Goal: Complete application form: Complete application form

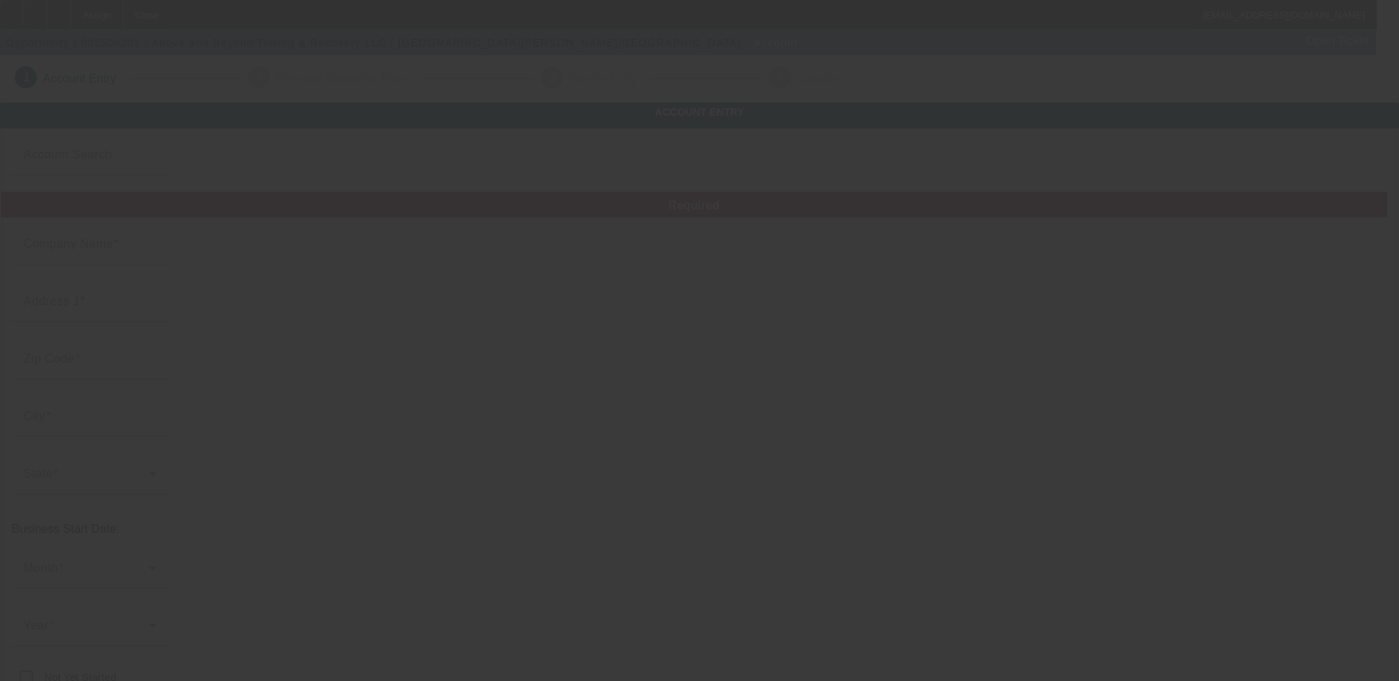
type input "Above and Beyond Towing & Recovery LLC"
type input "[STREET_ADDRESS][PERSON_NAME]"
type input "81506"
type input "[GEOGRAPHIC_DATA]"
type input "[PHONE_NUMBER]"
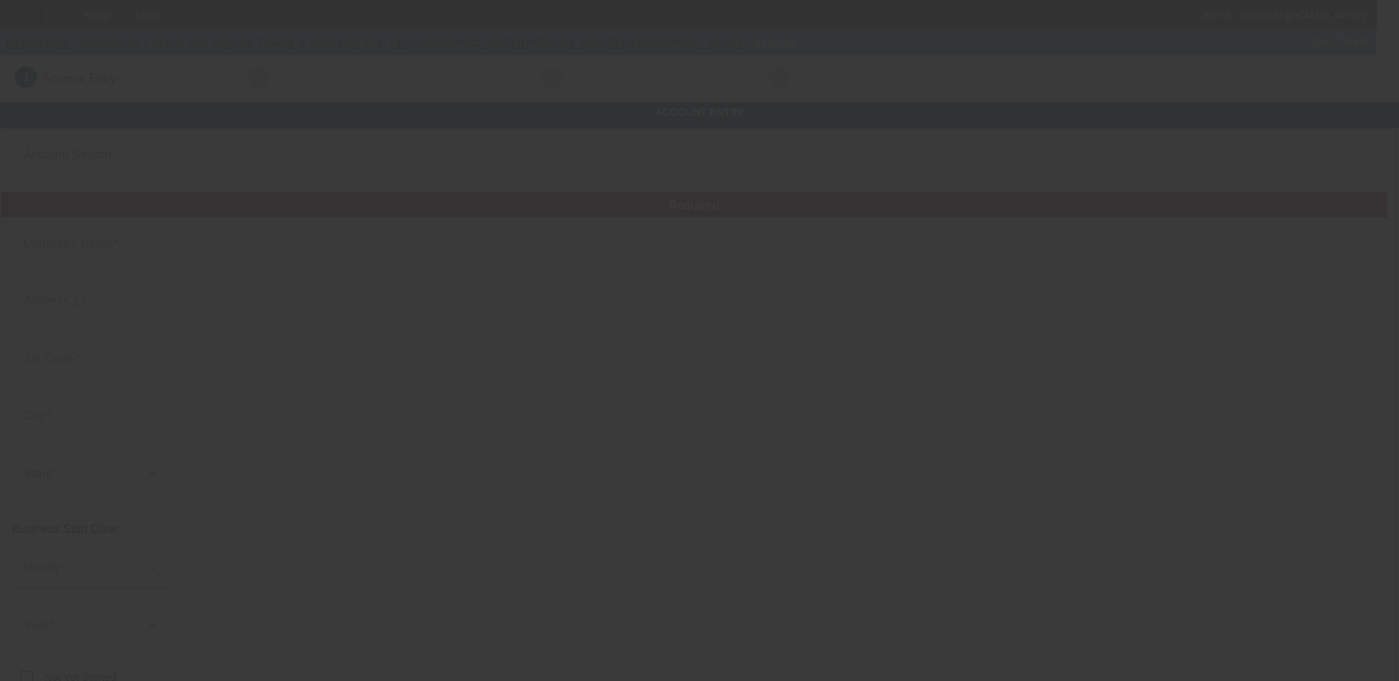
type input "Ste 2 PMB 169"
type input "Mesa"
type input "[US_EMPLOYER_IDENTIFICATION_NUMBER]"
type input "[URL][DOMAIN_NAME]"
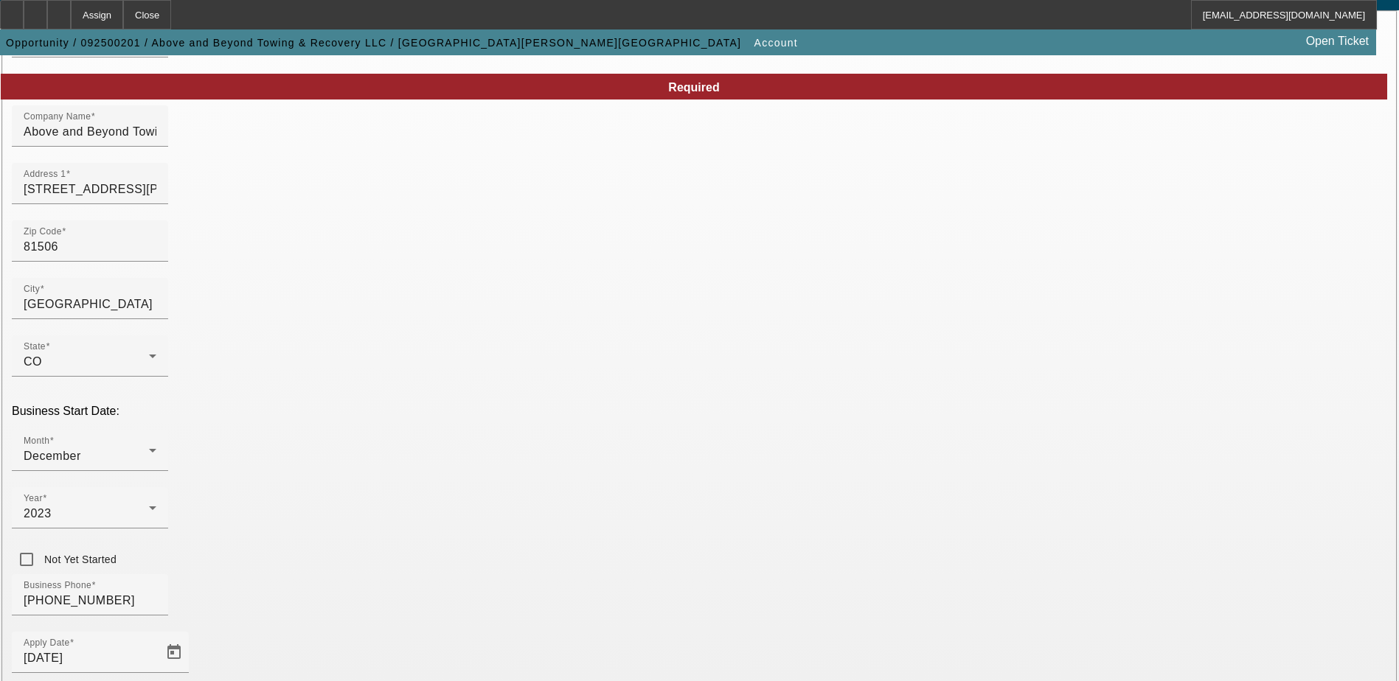
scroll to position [249, 0]
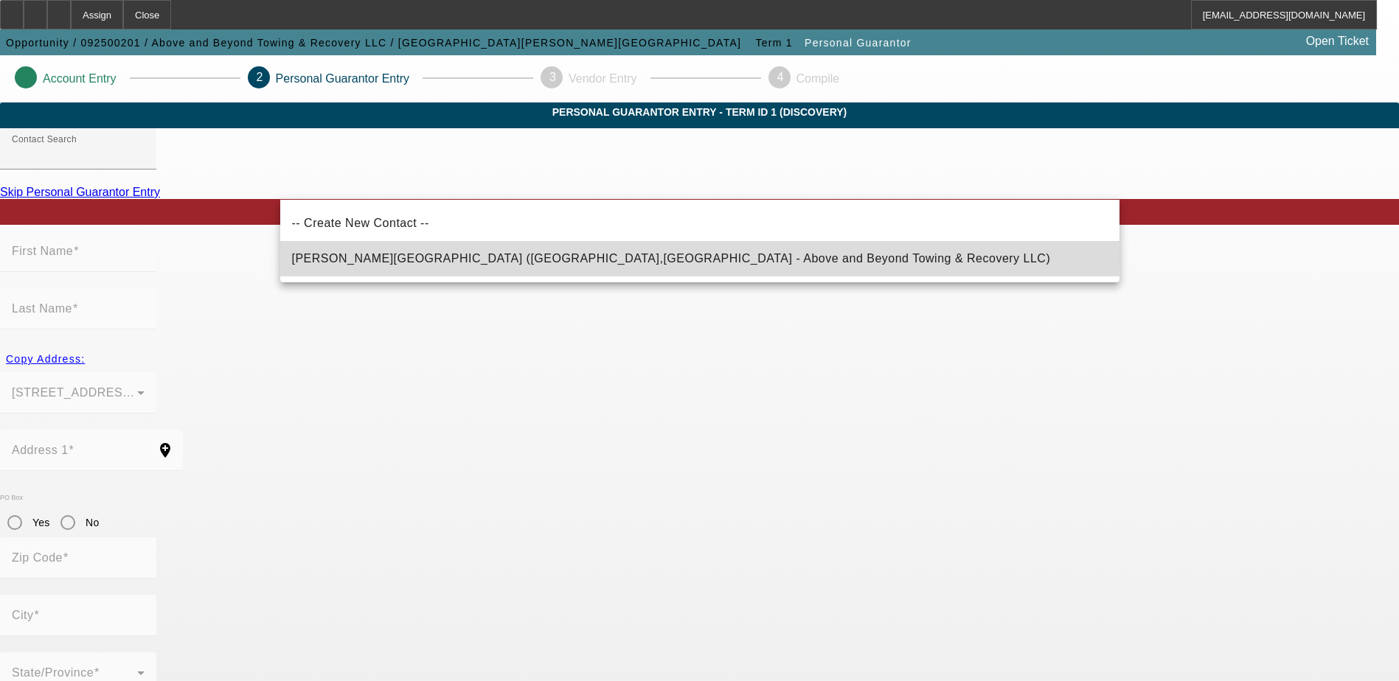
click at [498, 259] on span "[PERSON_NAME][GEOGRAPHIC_DATA] ([GEOGRAPHIC_DATA],[GEOGRAPHIC_DATA] - Above and…" at bounding box center [671, 258] width 759 height 13
type input "[PERSON_NAME][GEOGRAPHIC_DATA] ([GEOGRAPHIC_DATA],[GEOGRAPHIC_DATA] - Above and…"
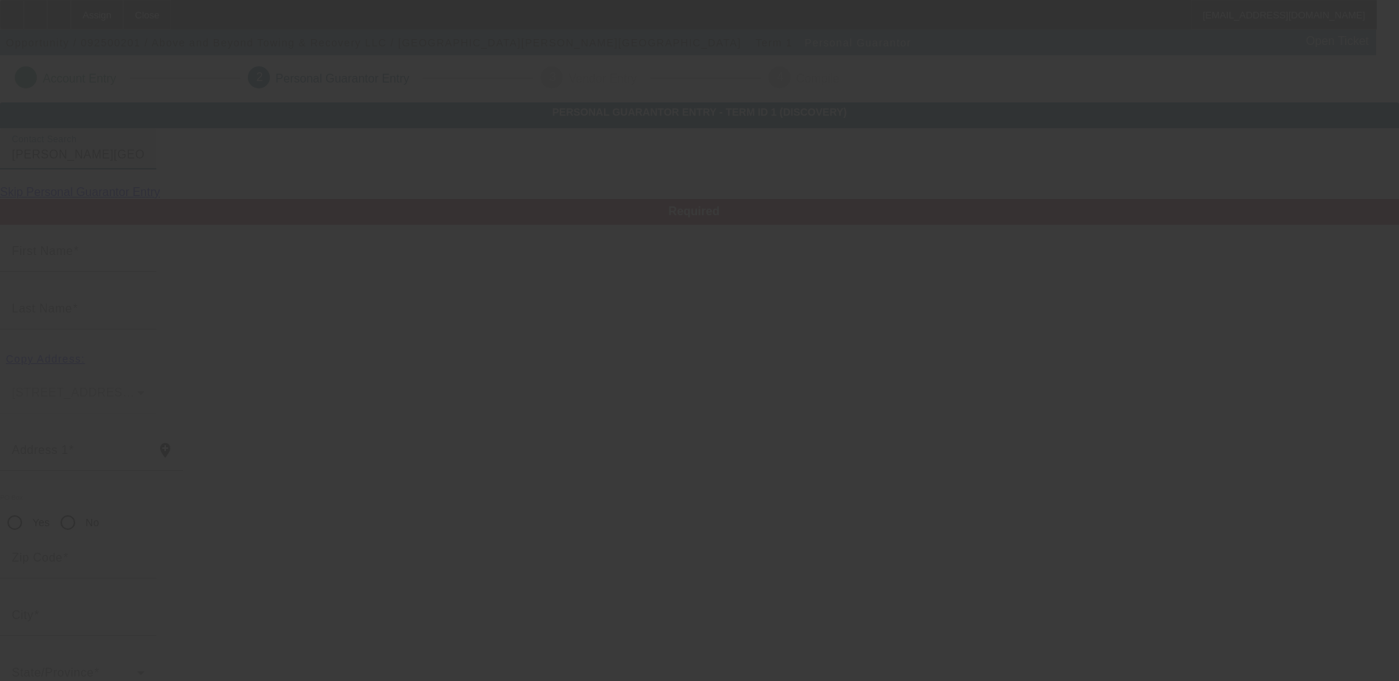
type input "[PERSON_NAME]"
type input "[STREET_ADDRESS][PERSON_NAME]"
radio input "true"
type input "81506"
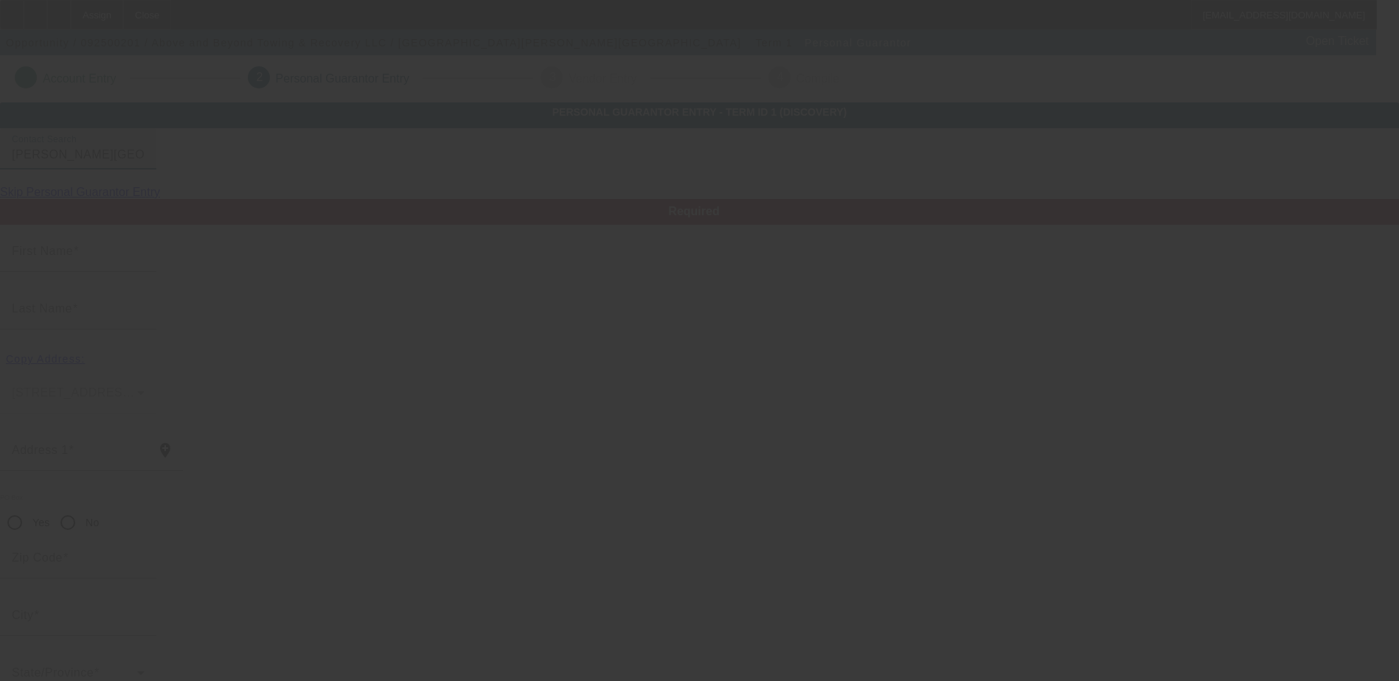
type input "[GEOGRAPHIC_DATA]"
type input "[PHONE_NUMBER]"
type input "100"
type input "523-77-3475"
type input "[EMAIL_ADDRESS][DOMAIN_NAME]"
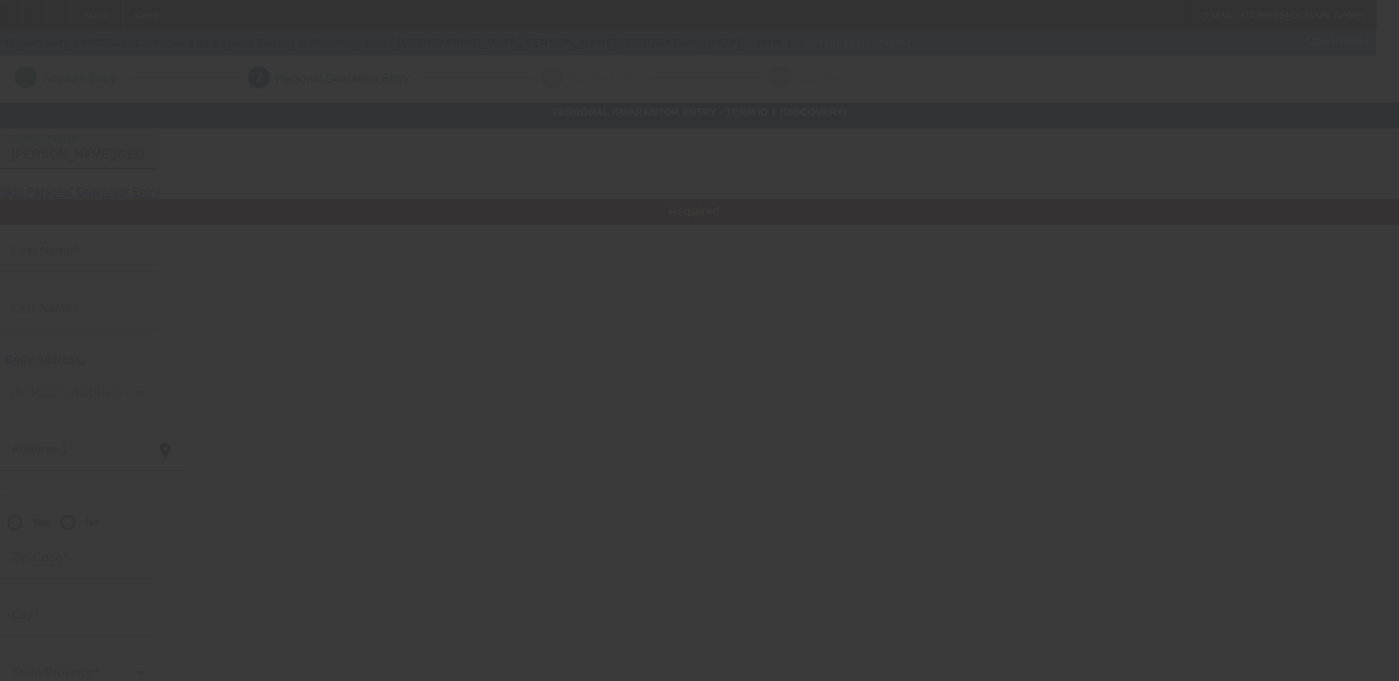
type input "ste2-169"
type input "[PHONE_NUMBER]"
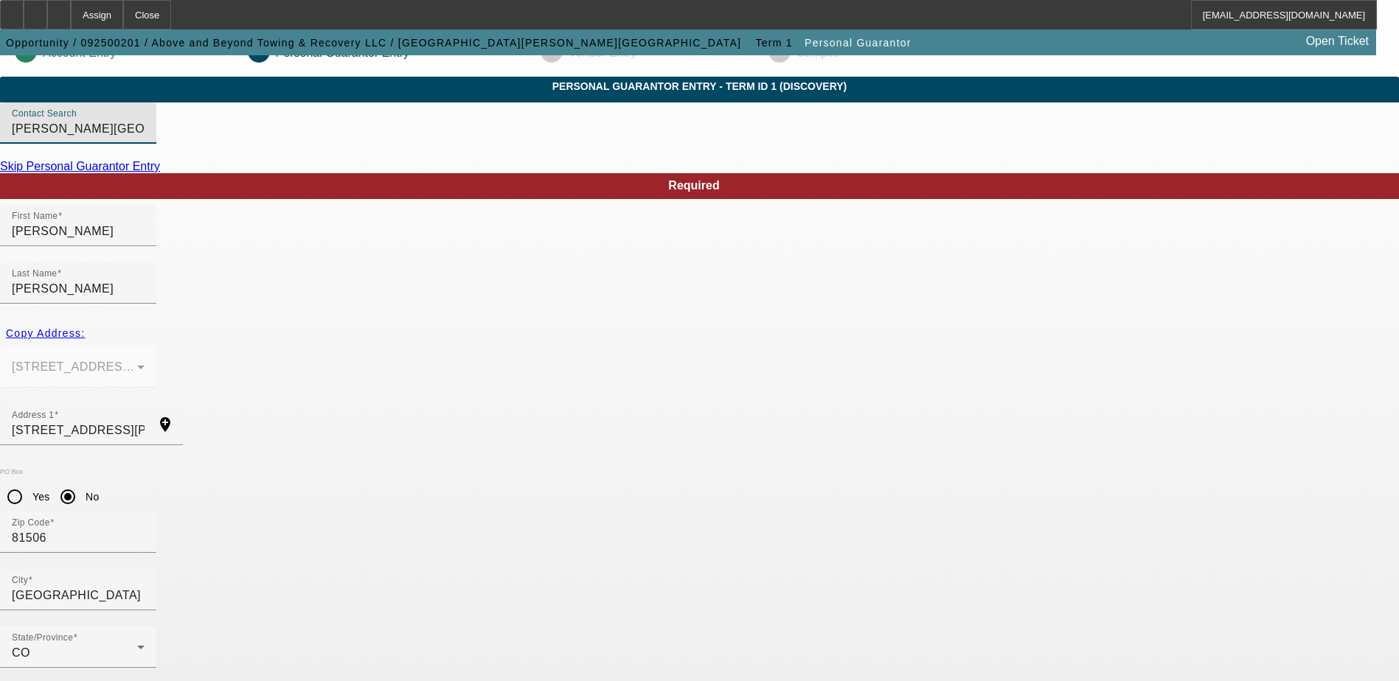
scroll to position [40, 0]
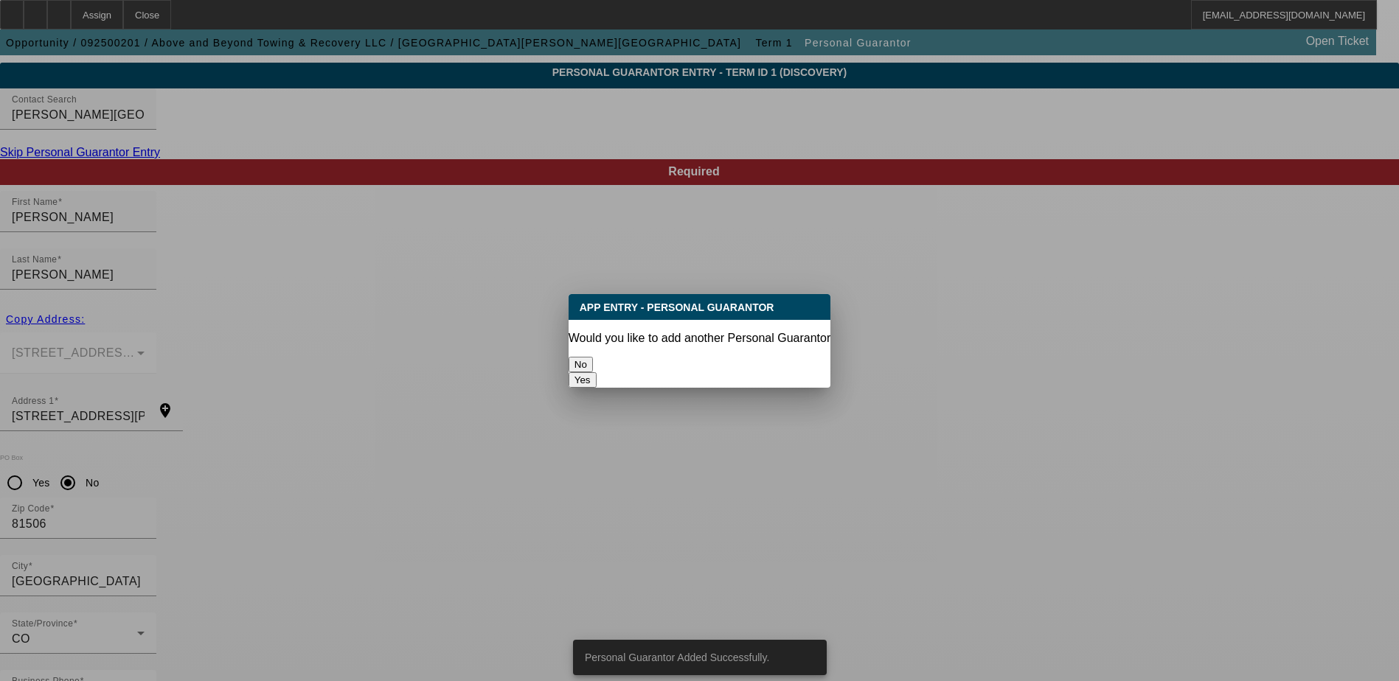
scroll to position [0, 0]
click at [593, 358] on button "No" at bounding box center [581, 364] width 24 height 15
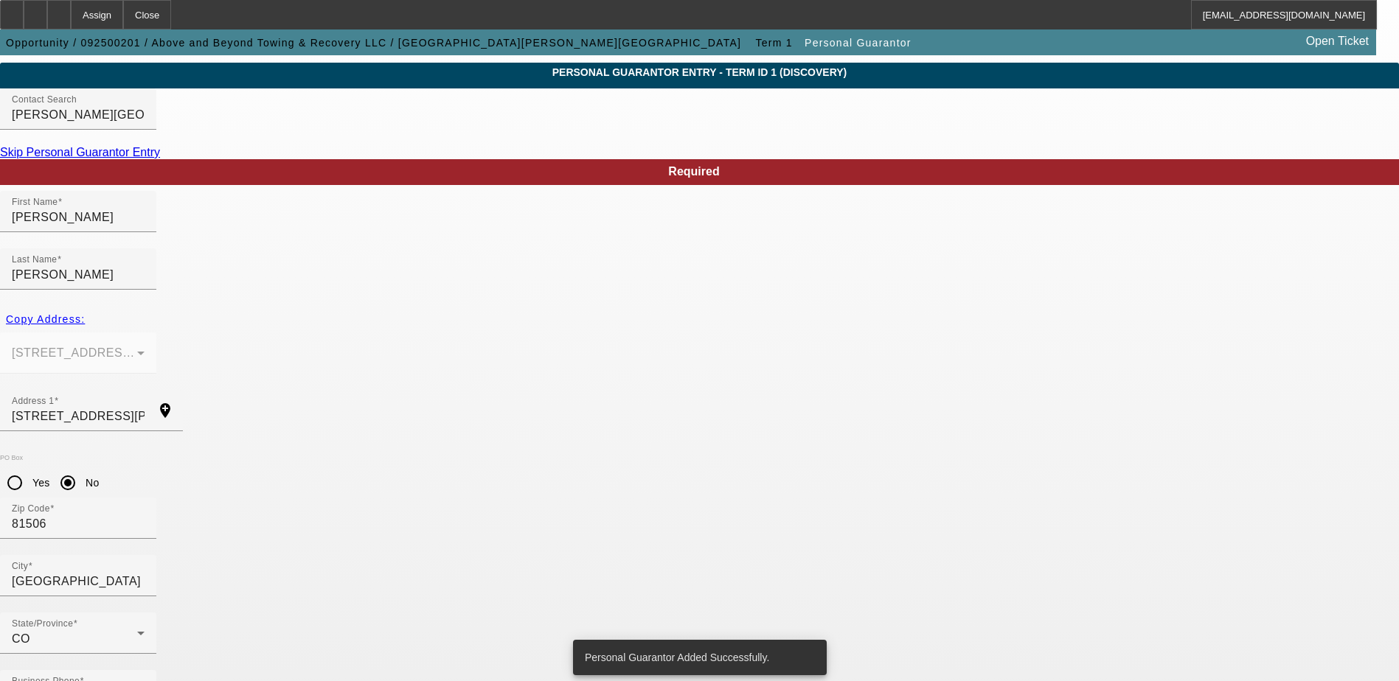
scroll to position [40, 0]
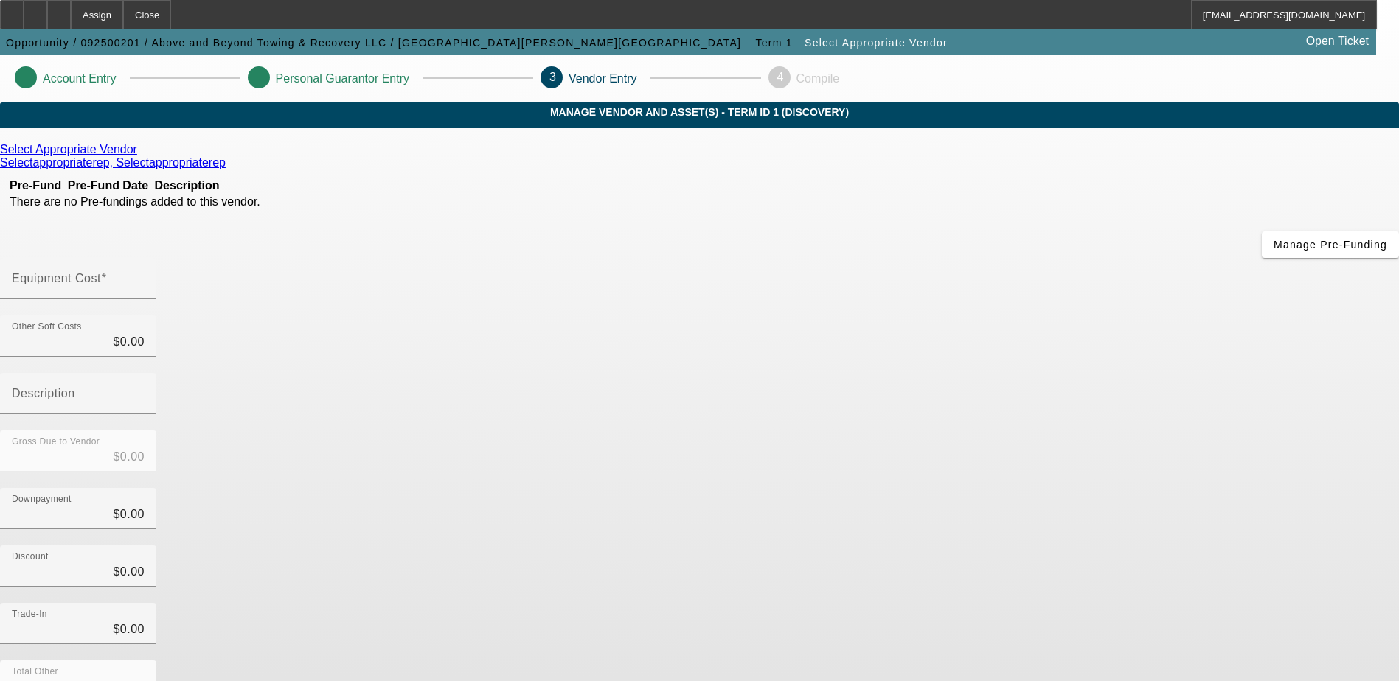
click at [141, 156] on icon at bounding box center [141, 149] width 0 height 13
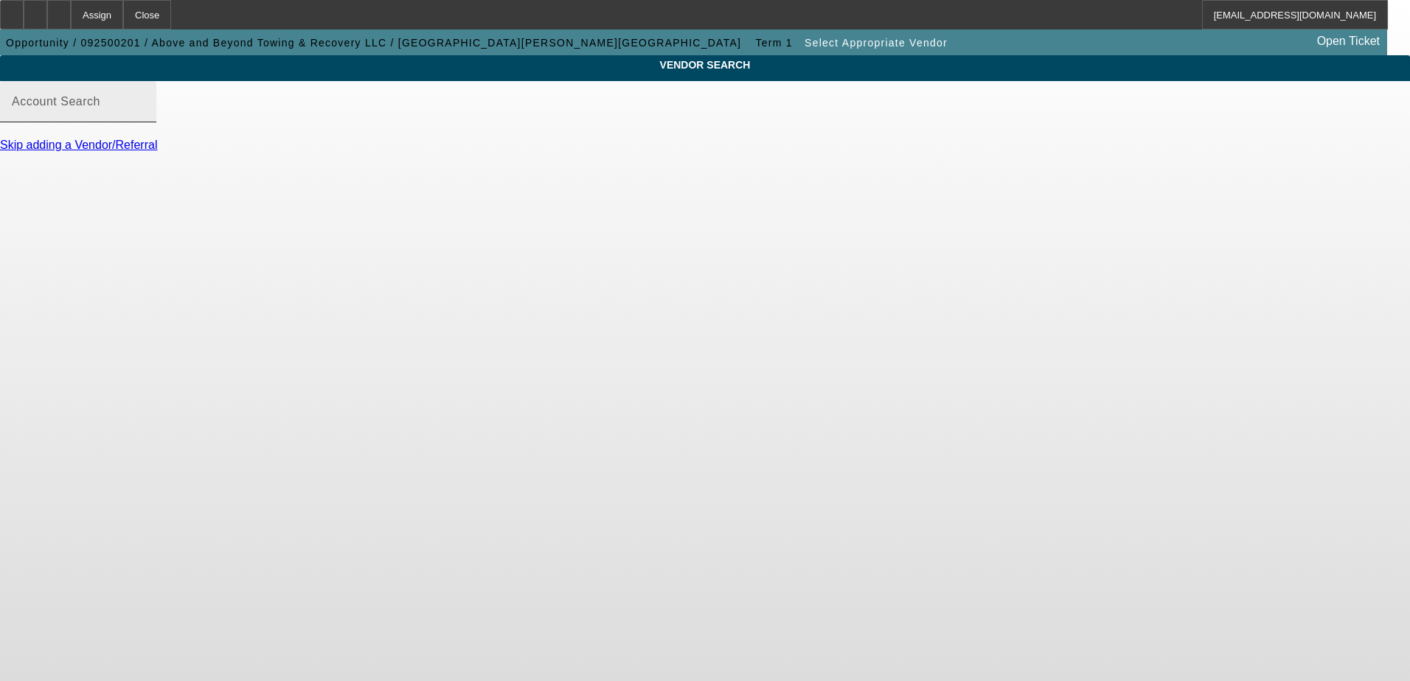
click at [145, 116] on input "Account Search" at bounding box center [78, 108] width 133 height 18
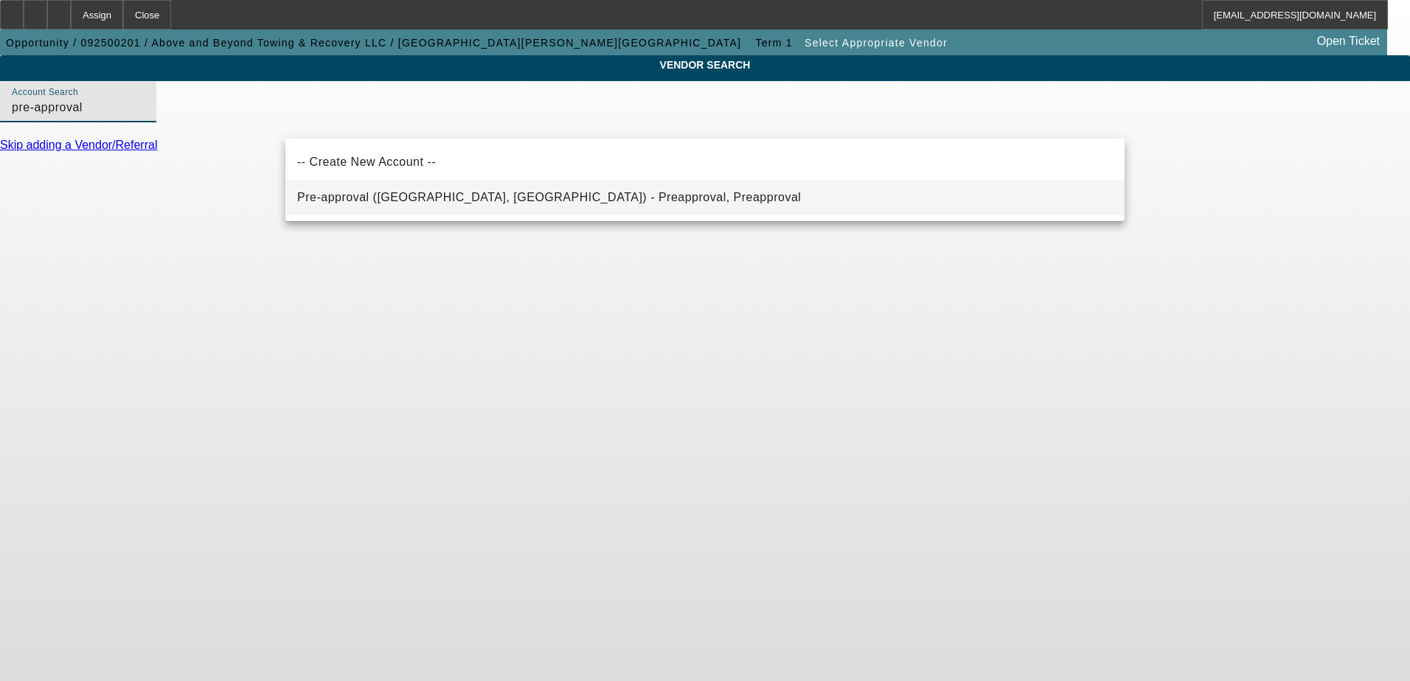
click at [423, 200] on span "Pre-approval ([GEOGRAPHIC_DATA], [GEOGRAPHIC_DATA]) - Preapproval, Preapproval" at bounding box center [549, 197] width 504 height 13
type input "Pre-approval ([GEOGRAPHIC_DATA], [GEOGRAPHIC_DATA]) - Preapproval, Preapproval"
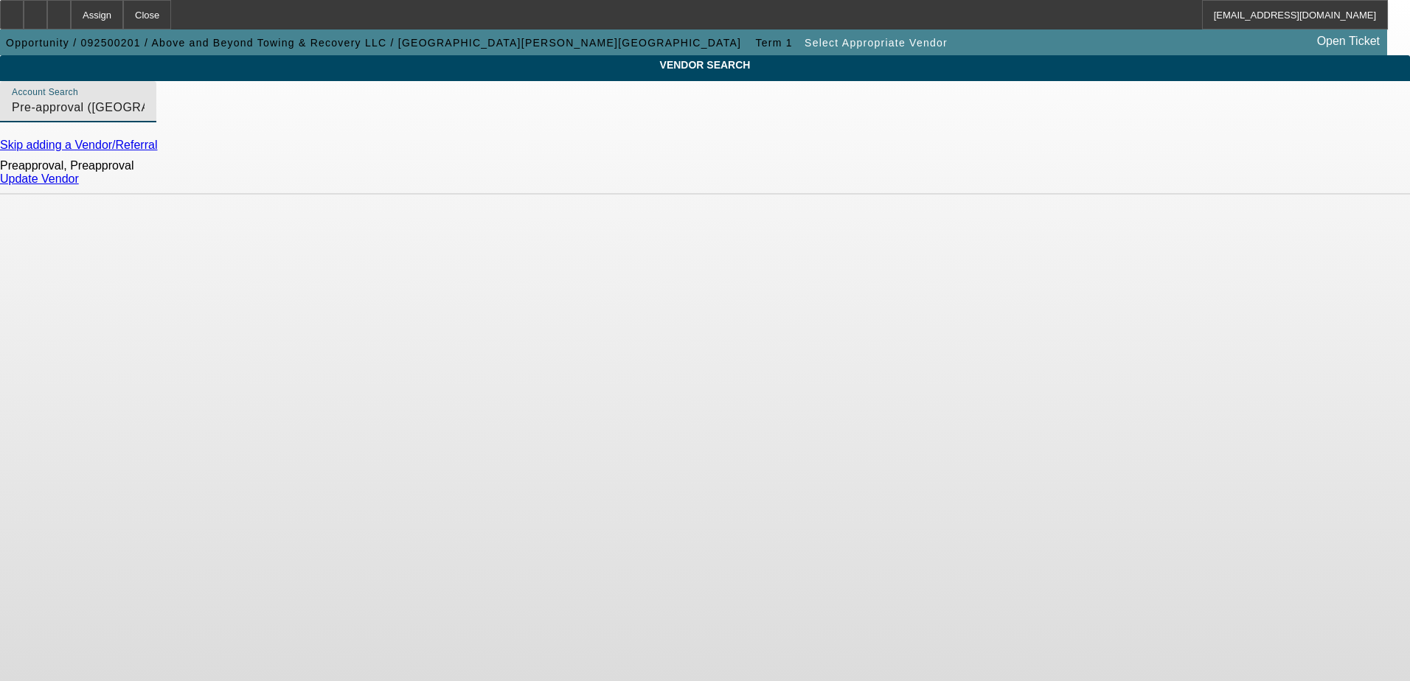
click at [79, 185] on link "Update Vendor" at bounding box center [39, 179] width 79 height 13
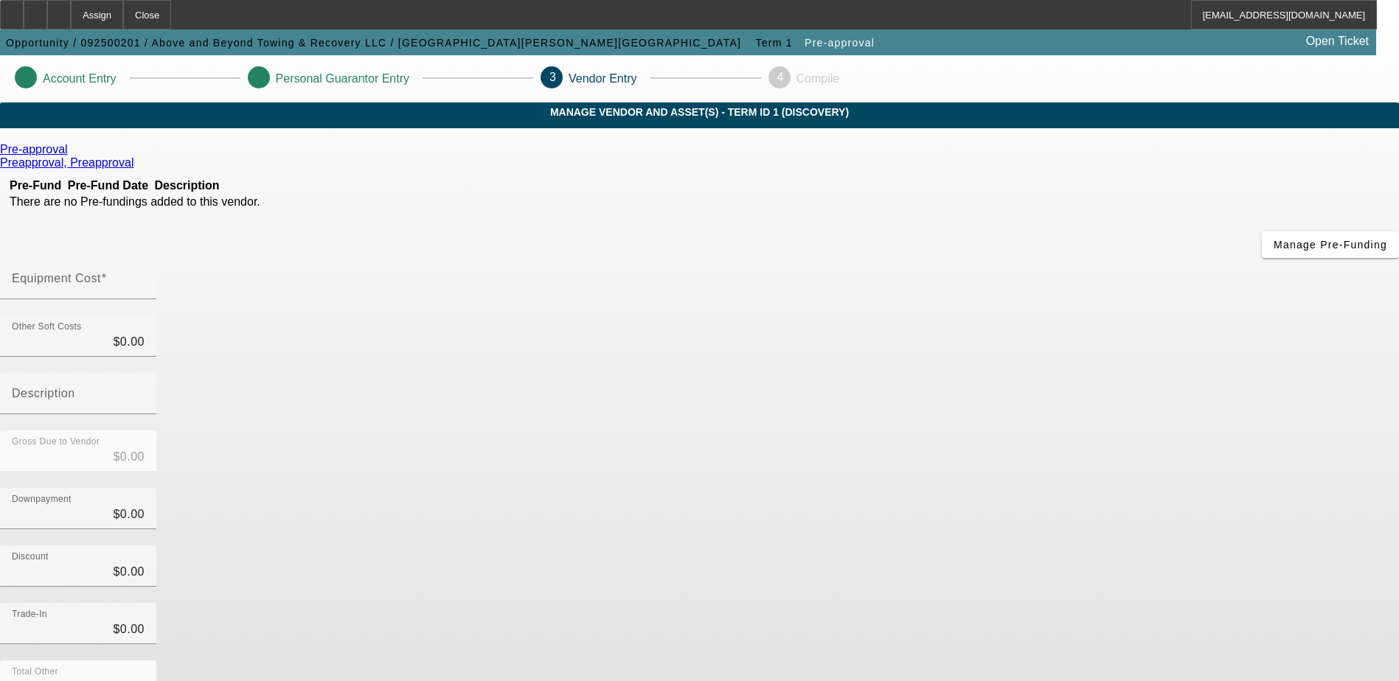
click at [145, 276] on input "Equipment Cost" at bounding box center [78, 285] width 133 height 18
type input "4"
type input "$4.00"
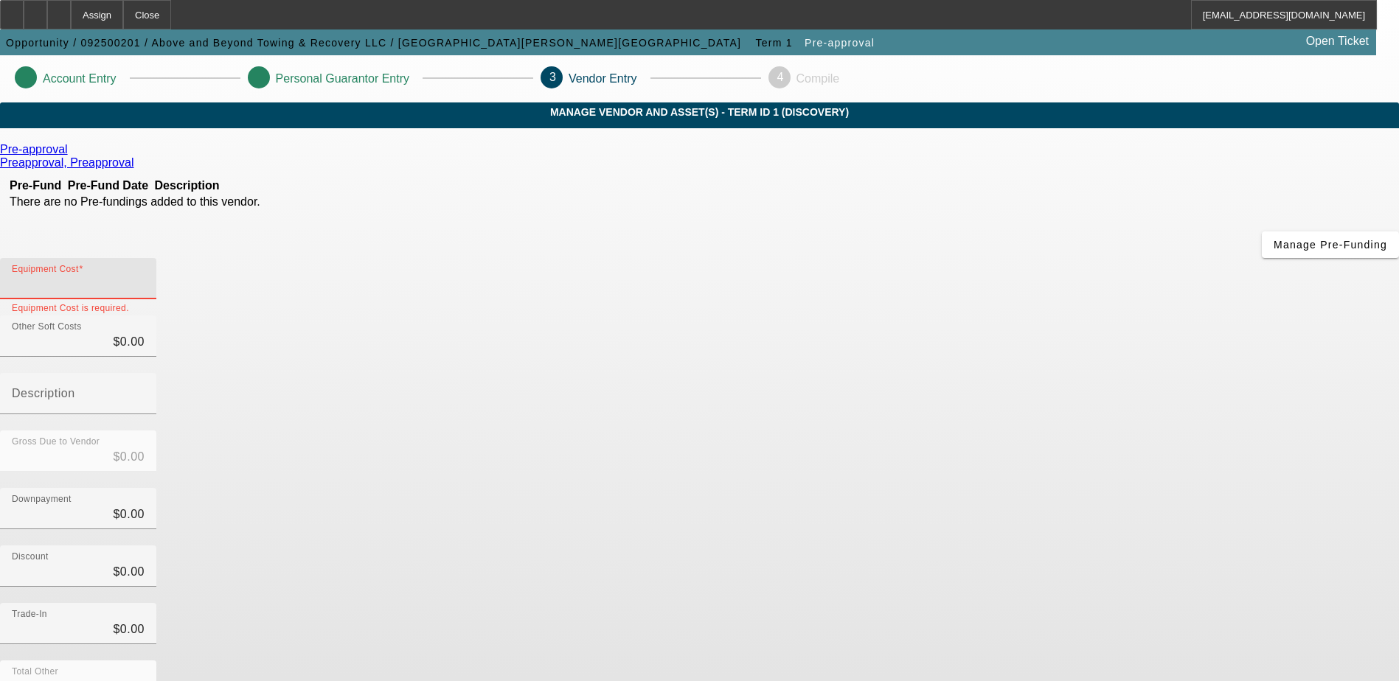
type input "$4.00"
type input "45"
type input "$45.00"
type input "450"
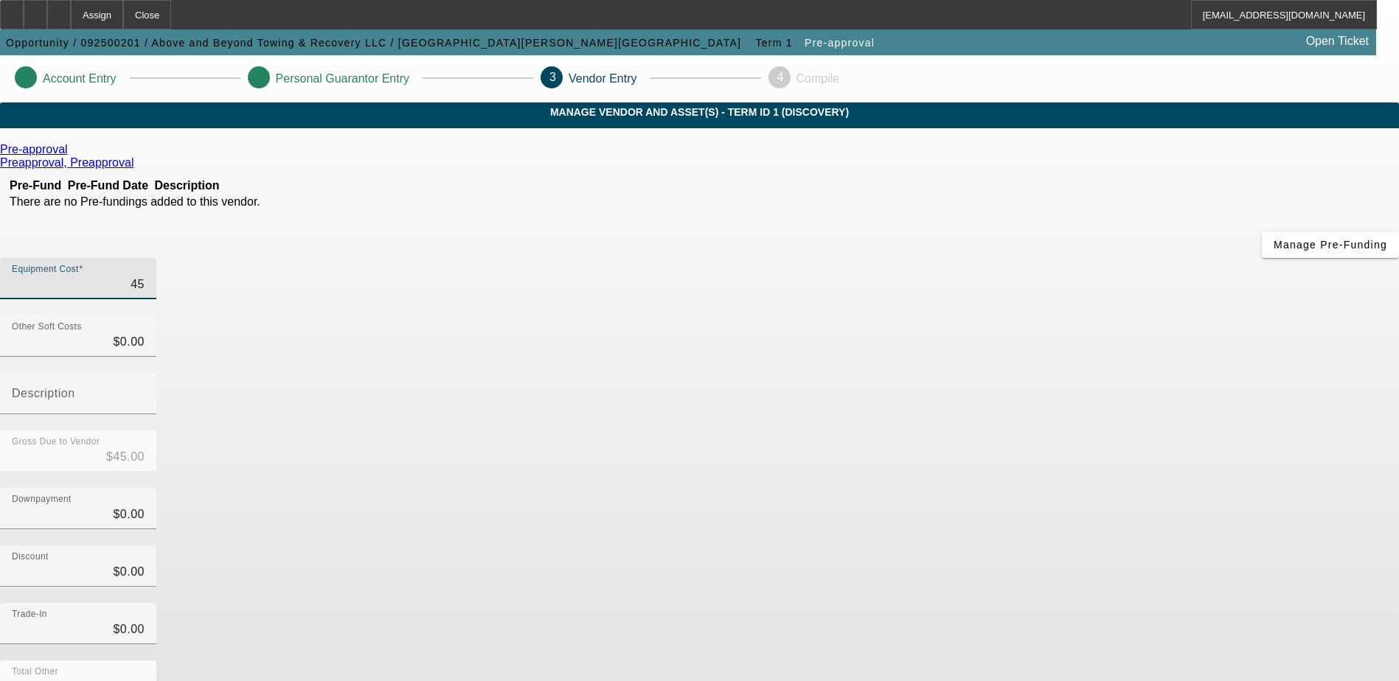
type input "$450.00"
type input "4500"
type input "$4,500.00"
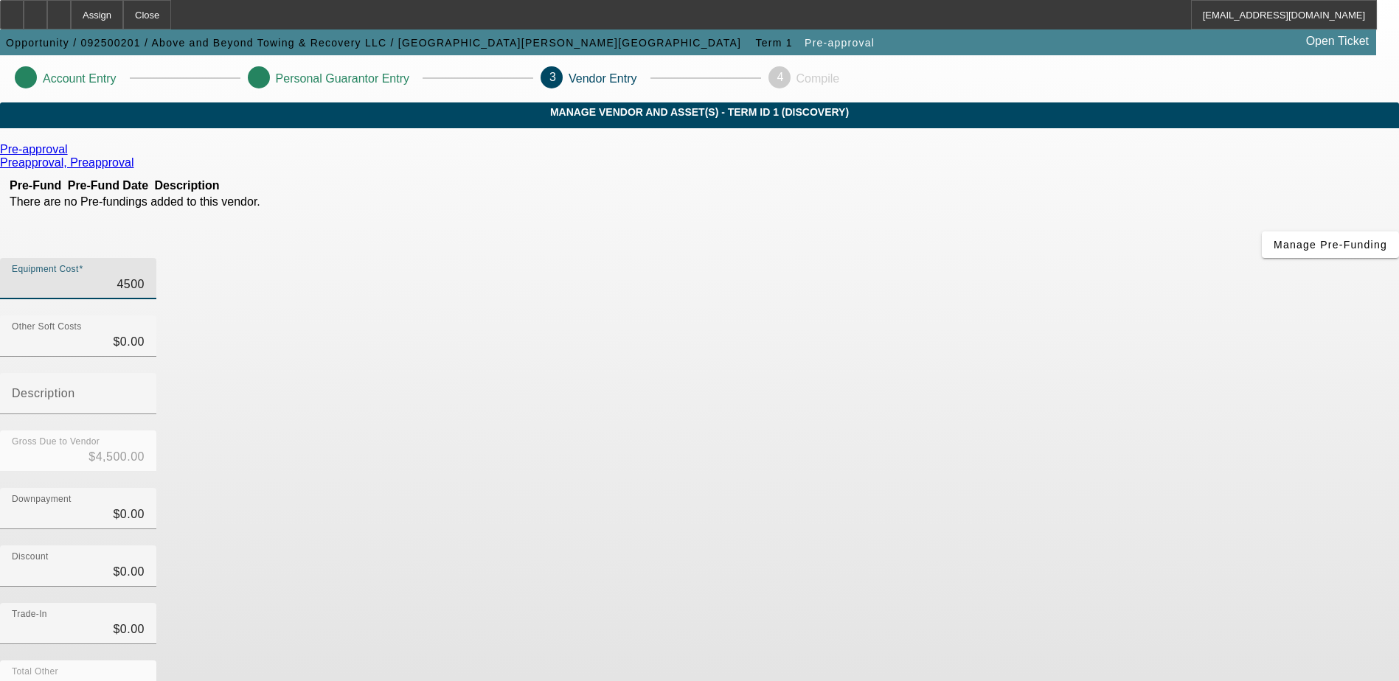
type input "45000"
type input "$45,000.00"
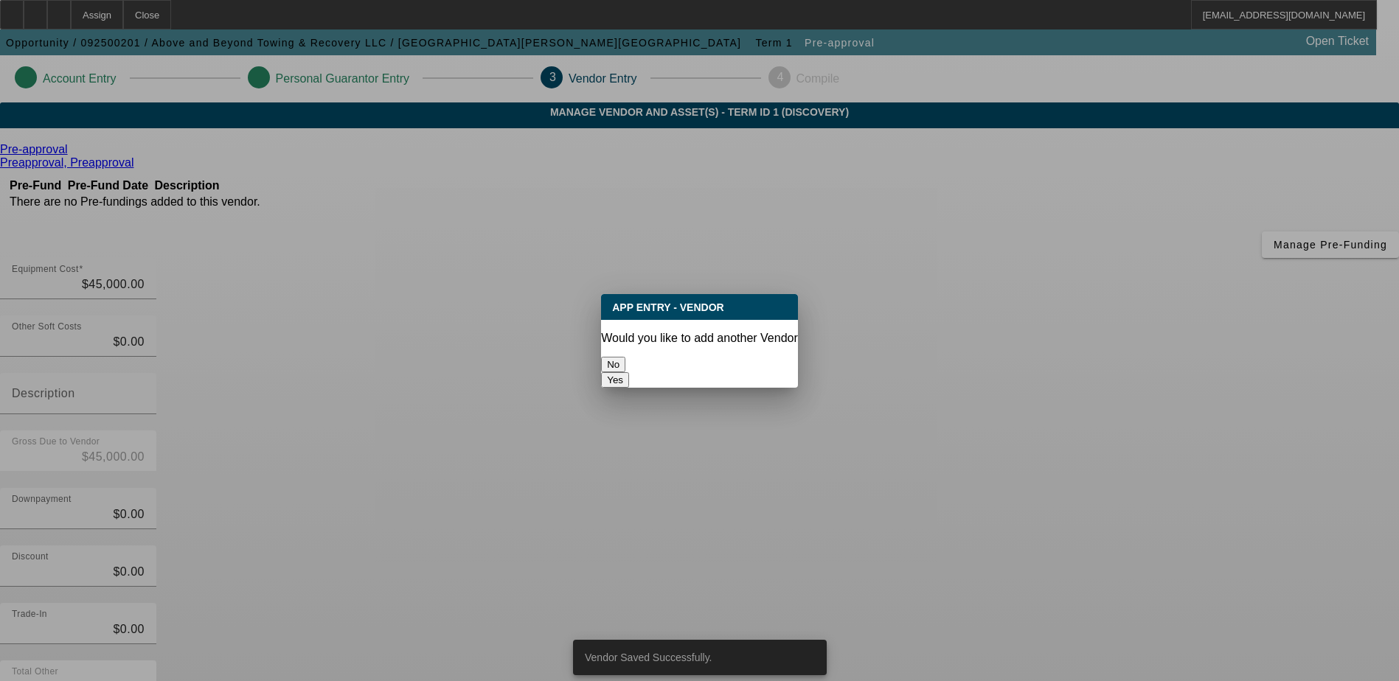
click at [616, 357] on div "No" at bounding box center [699, 364] width 197 height 15
click at [625, 357] on button "No" at bounding box center [613, 364] width 24 height 15
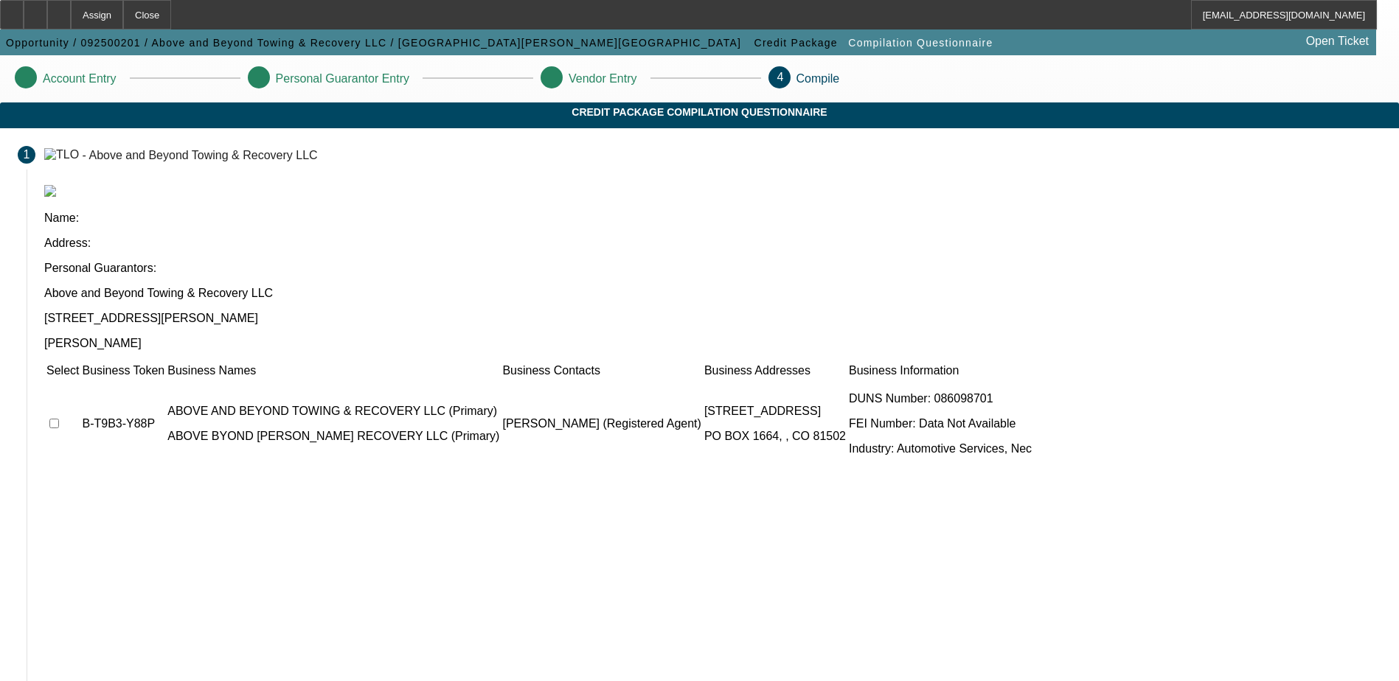
click at [80, 380] on td at bounding box center [63, 424] width 34 height 89
click at [59, 419] on input "checkbox" at bounding box center [54, 424] width 10 height 10
checkbox input "true"
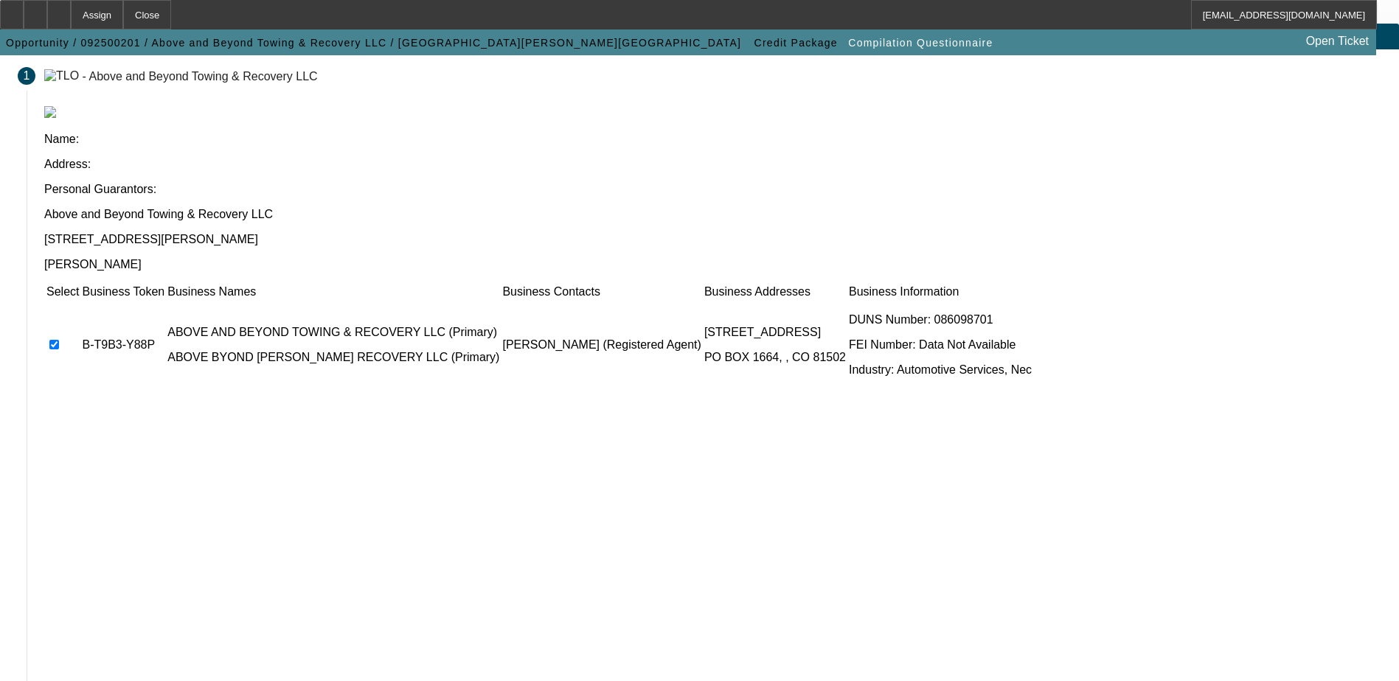
scroll to position [81, 0]
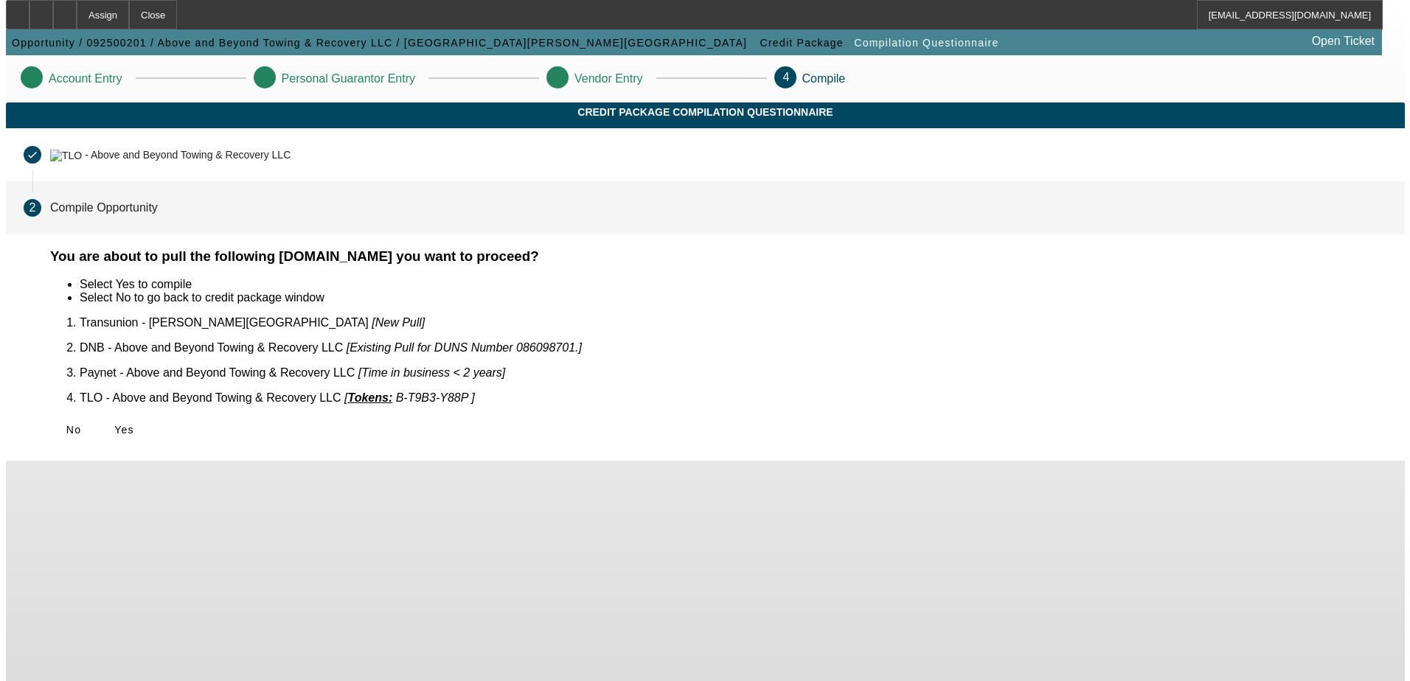
scroll to position [0, 0]
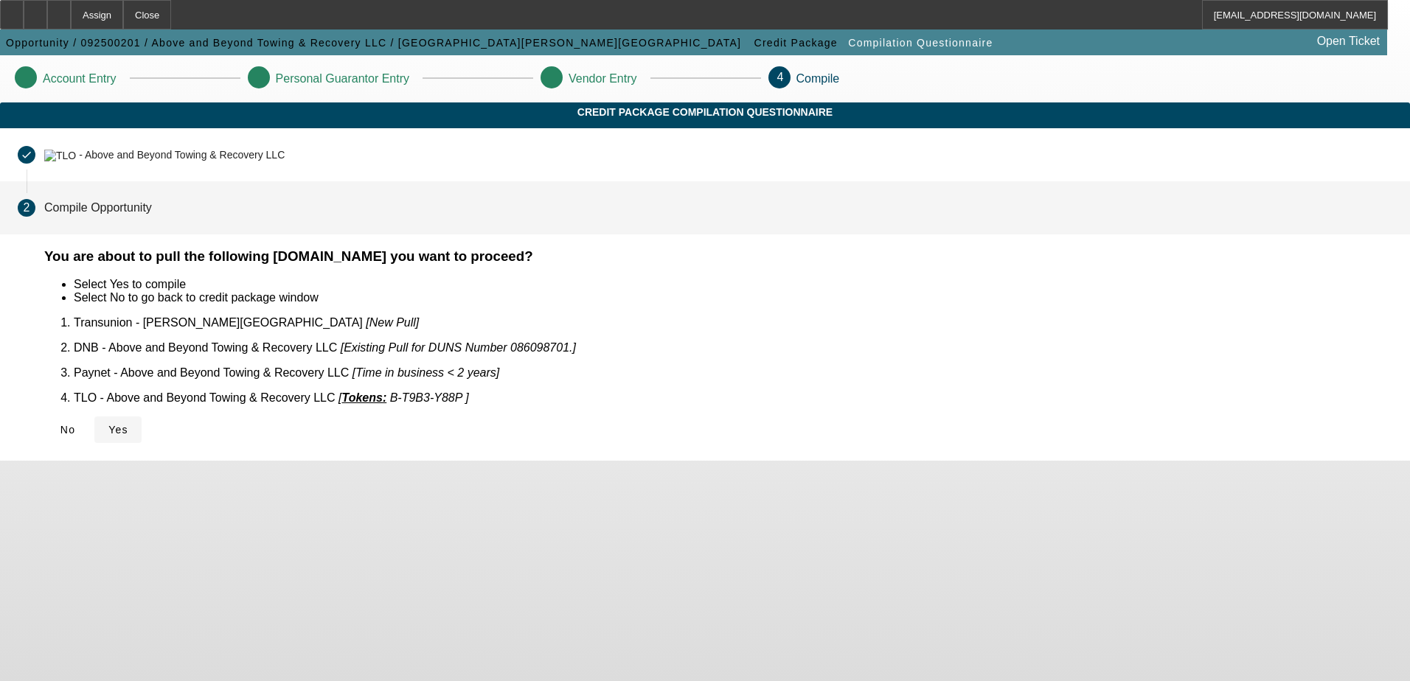
click at [128, 424] on span "Yes" at bounding box center [118, 430] width 20 height 12
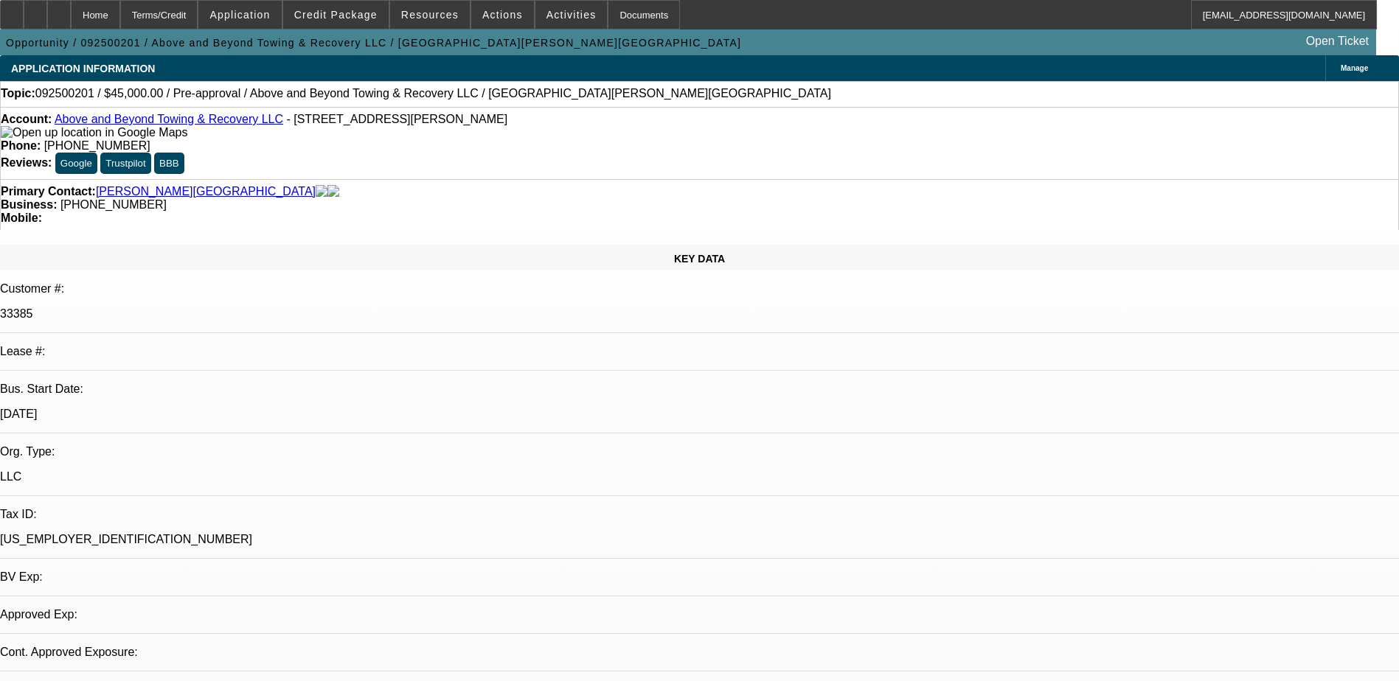
select select "0"
select select "2"
select select "0.1"
select select "1"
select select "2"
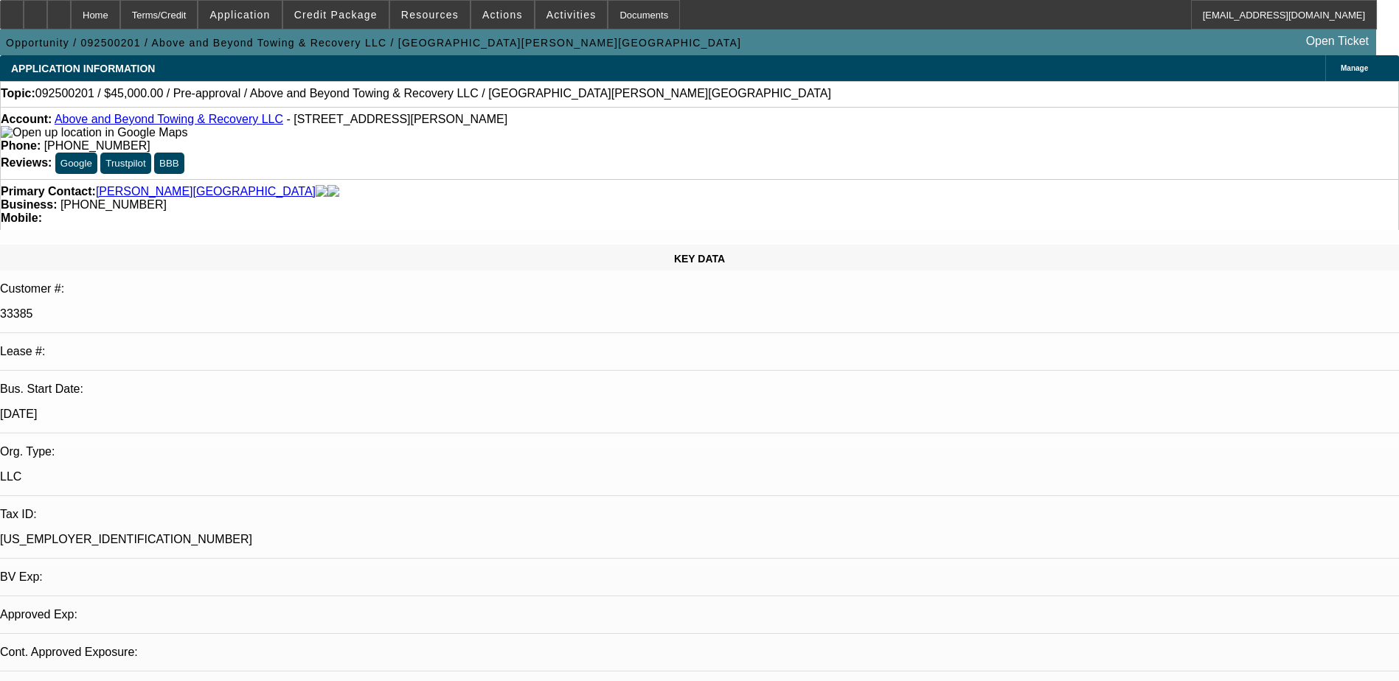
select select "4"
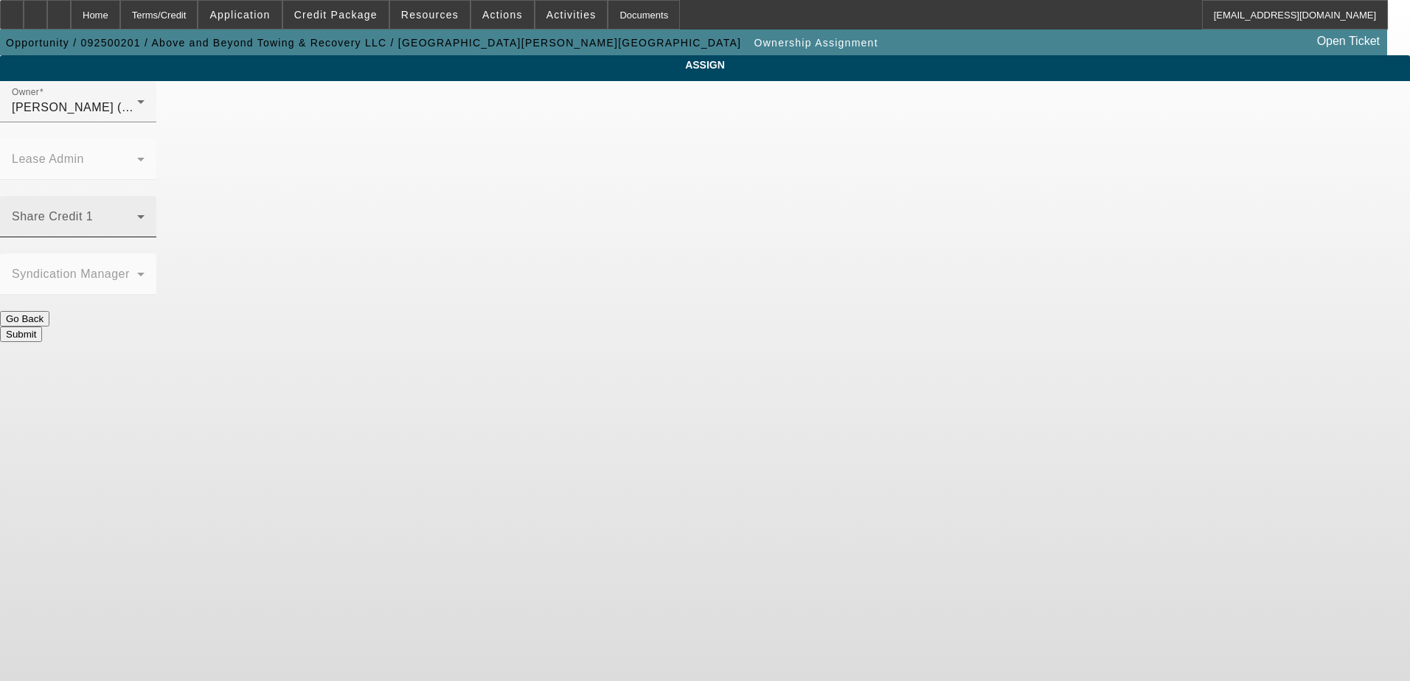
click at [137, 214] on span at bounding box center [74, 223] width 125 height 18
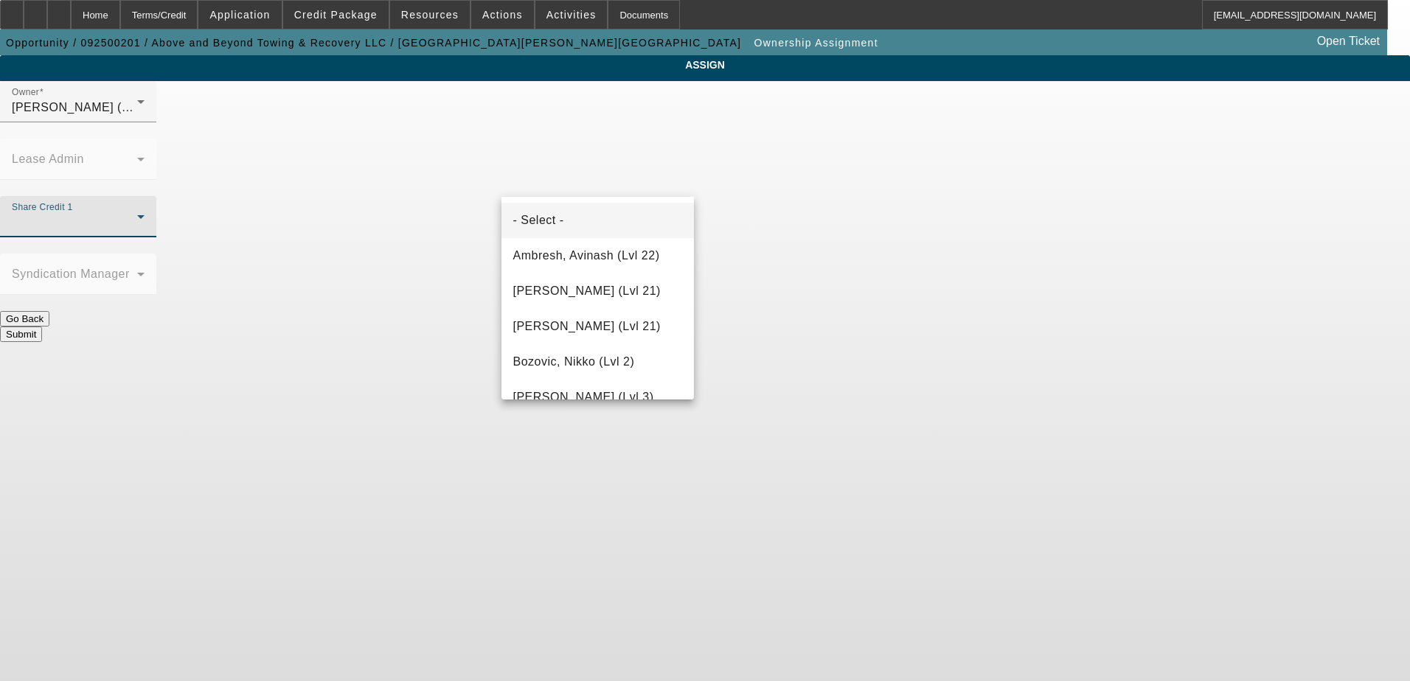
click at [601, 122] on div at bounding box center [705, 340] width 1410 height 681
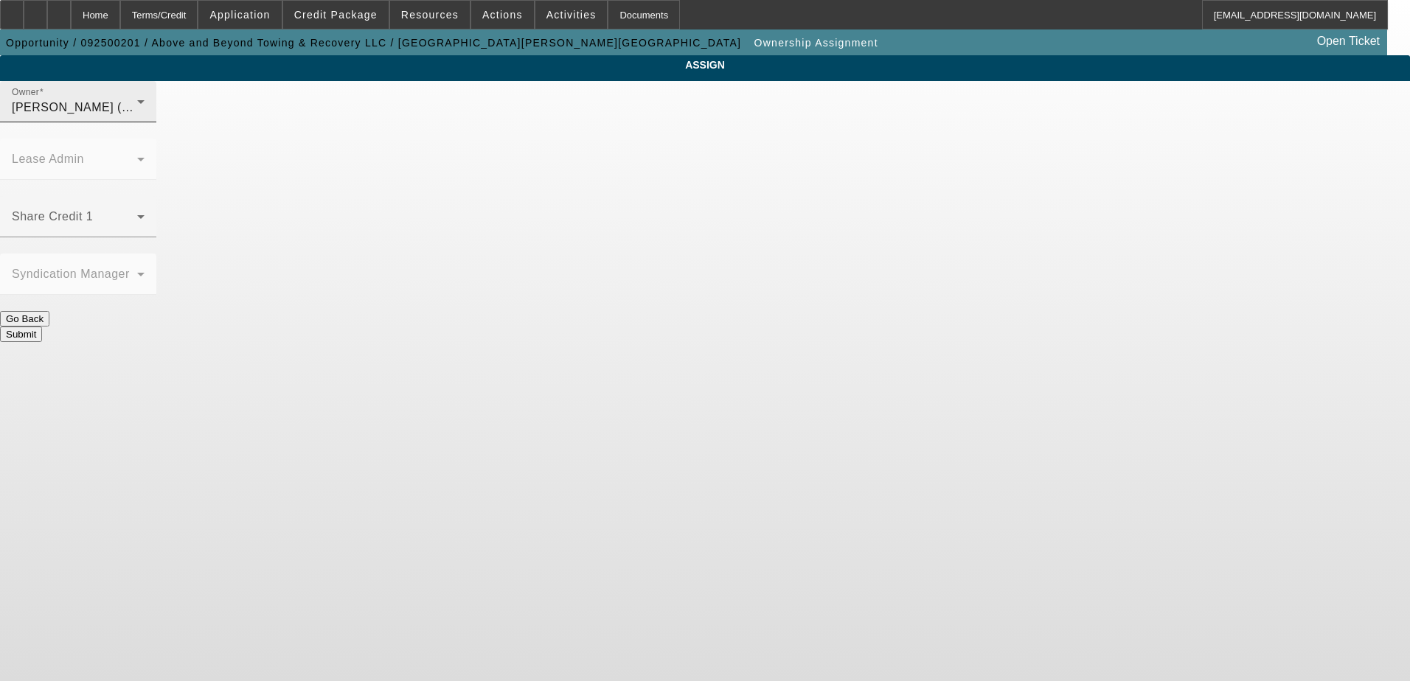
click at [153, 114] on span "[PERSON_NAME] (Lvl 1)" at bounding box center [82, 107] width 141 height 13
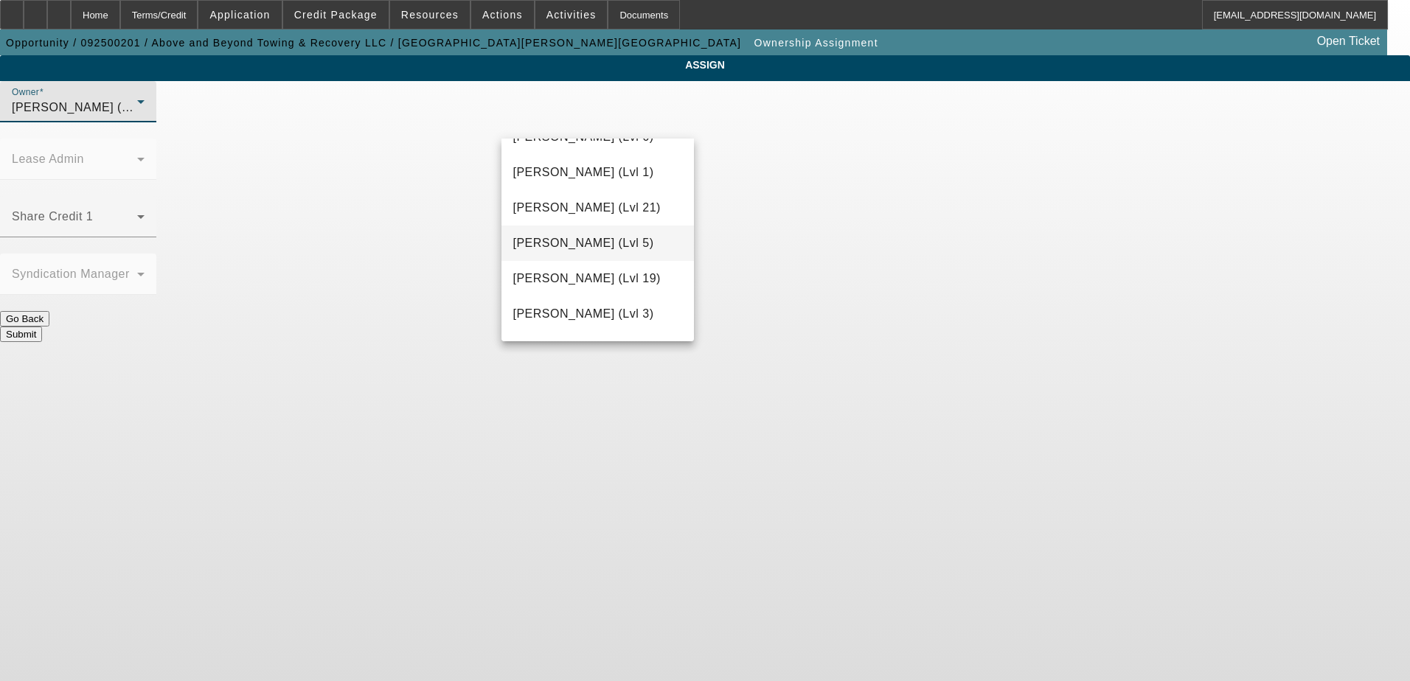
scroll to position [1361, 0]
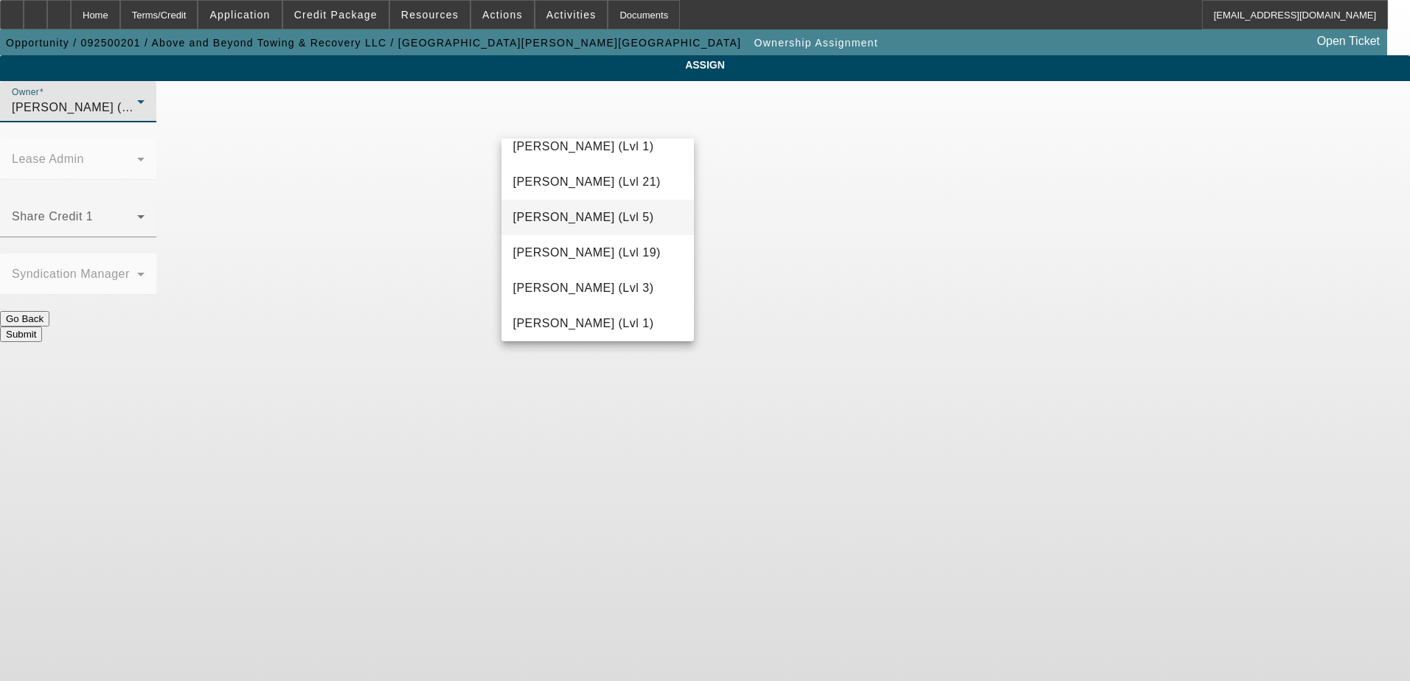
click at [569, 215] on span "[PERSON_NAME] (Lvl 5)" at bounding box center [583, 218] width 141 height 18
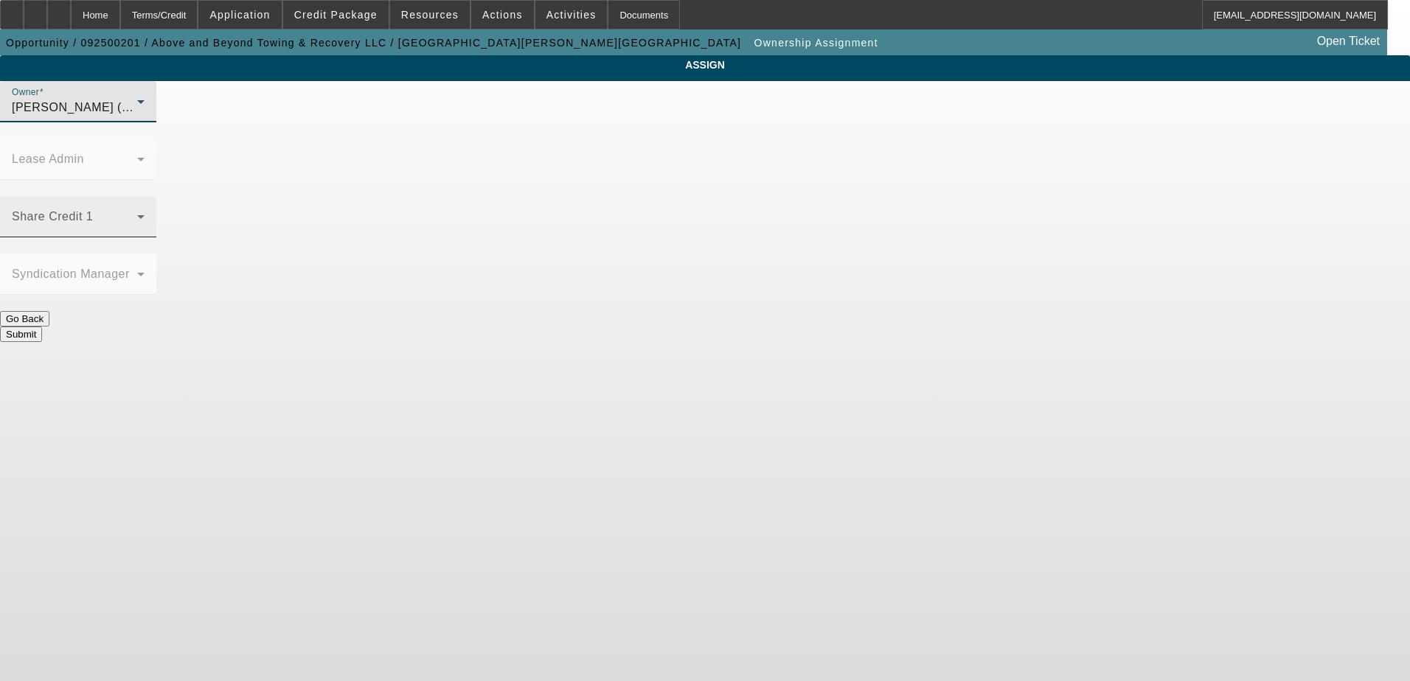
click at [137, 214] on span at bounding box center [74, 223] width 125 height 18
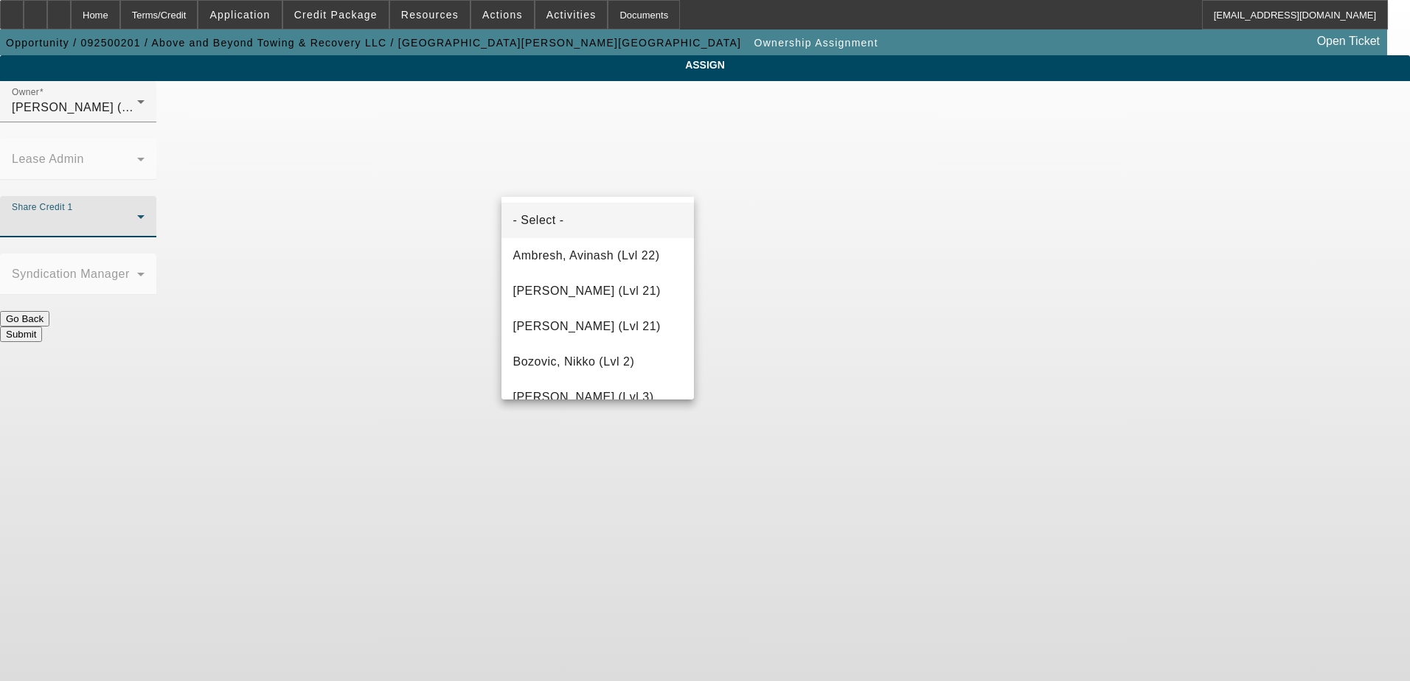
click at [595, 183] on div at bounding box center [705, 340] width 1410 height 681
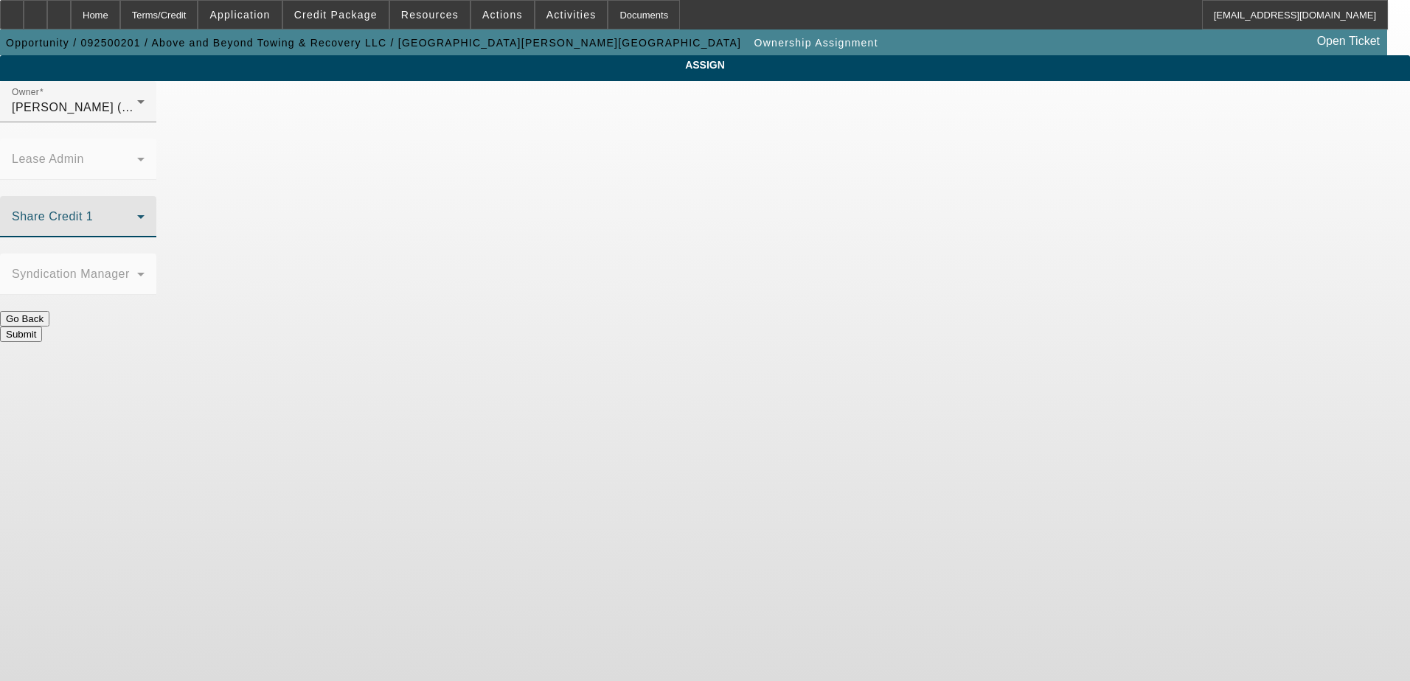
click at [137, 214] on span at bounding box center [74, 223] width 125 height 18
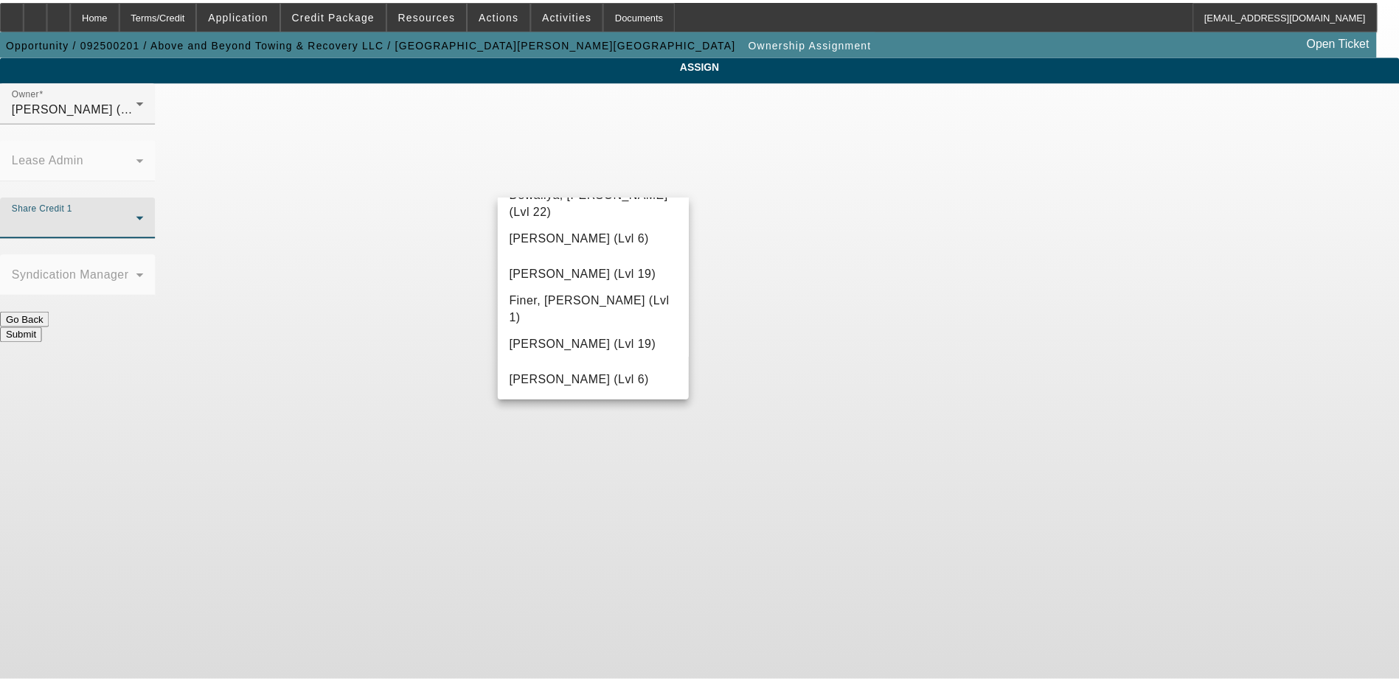
scroll to position [516, 0]
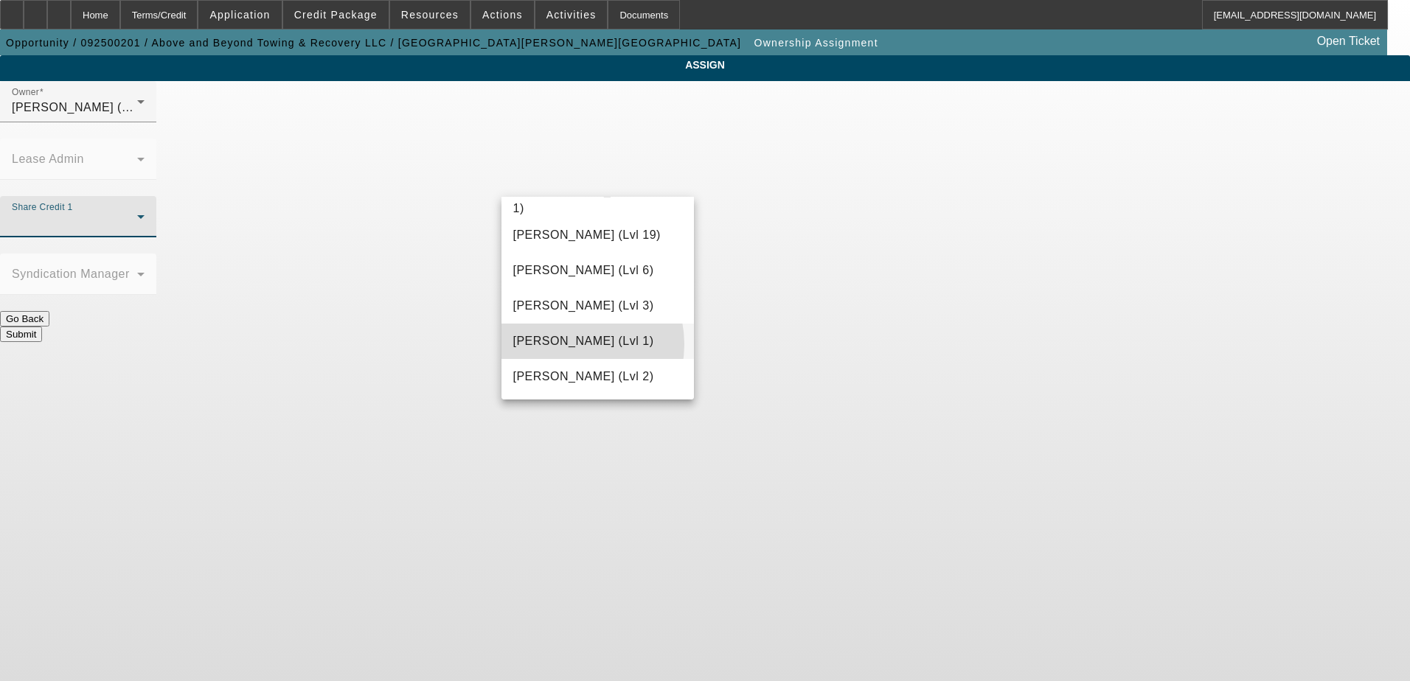
click at [566, 344] on span "[PERSON_NAME] (Lvl 1)" at bounding box center [583, 342] width 141 height 18
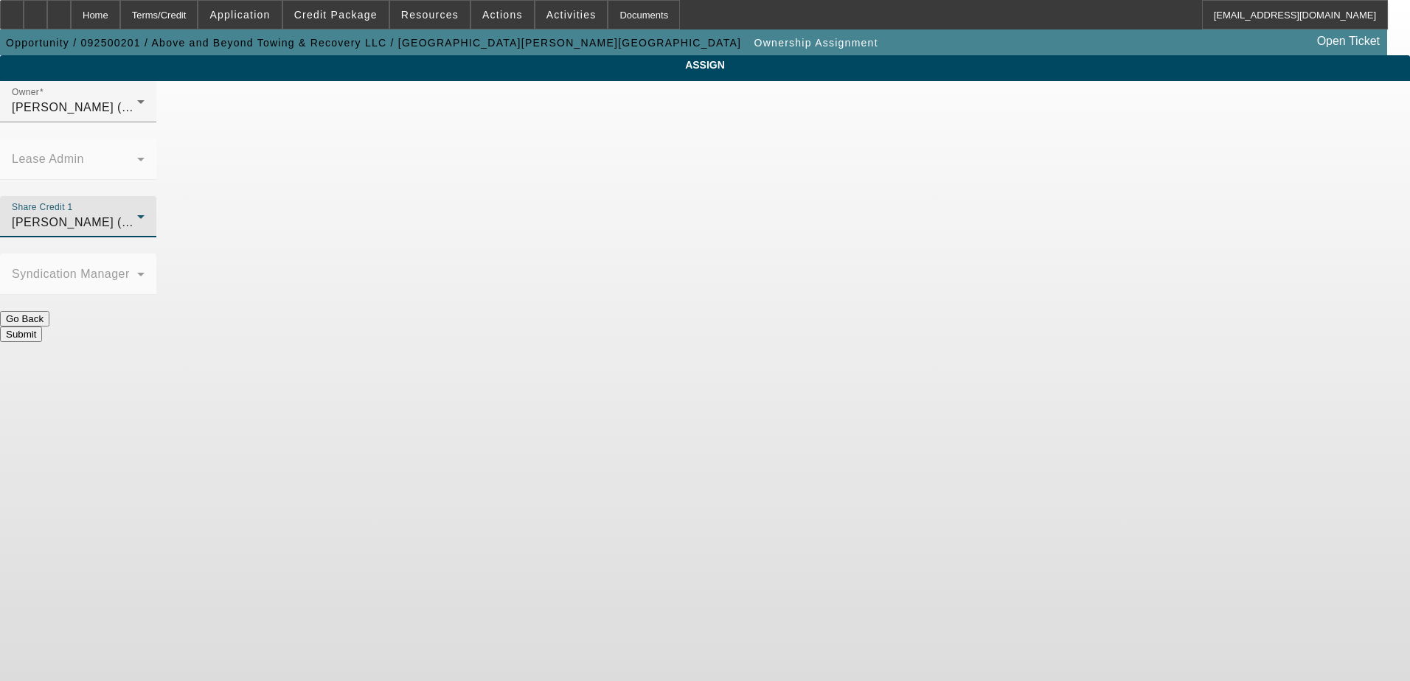
click at [42, 327] on button "Submit" at bounding box center [21, 334] width 42 height 15
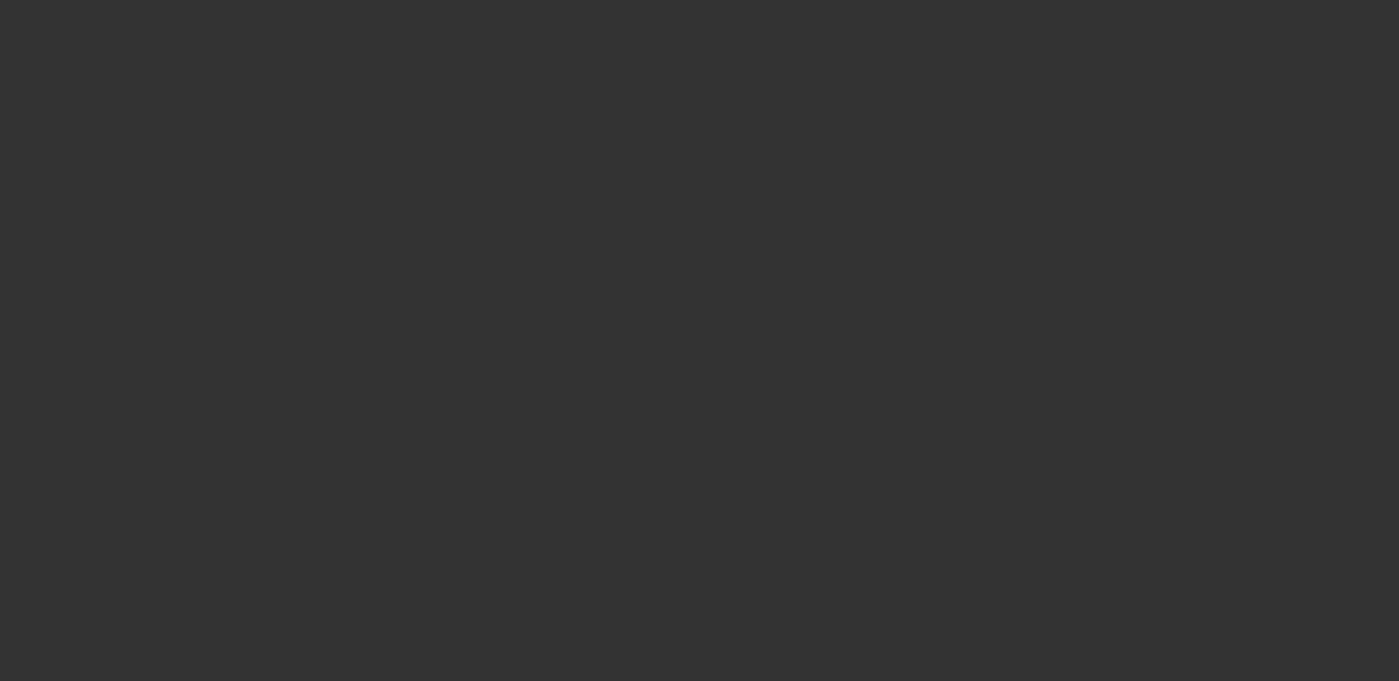
select select "0"
select select "2"
select select "0.1"
select select "4"
